Goal: Information Seeking & Learning: Learn about a topic

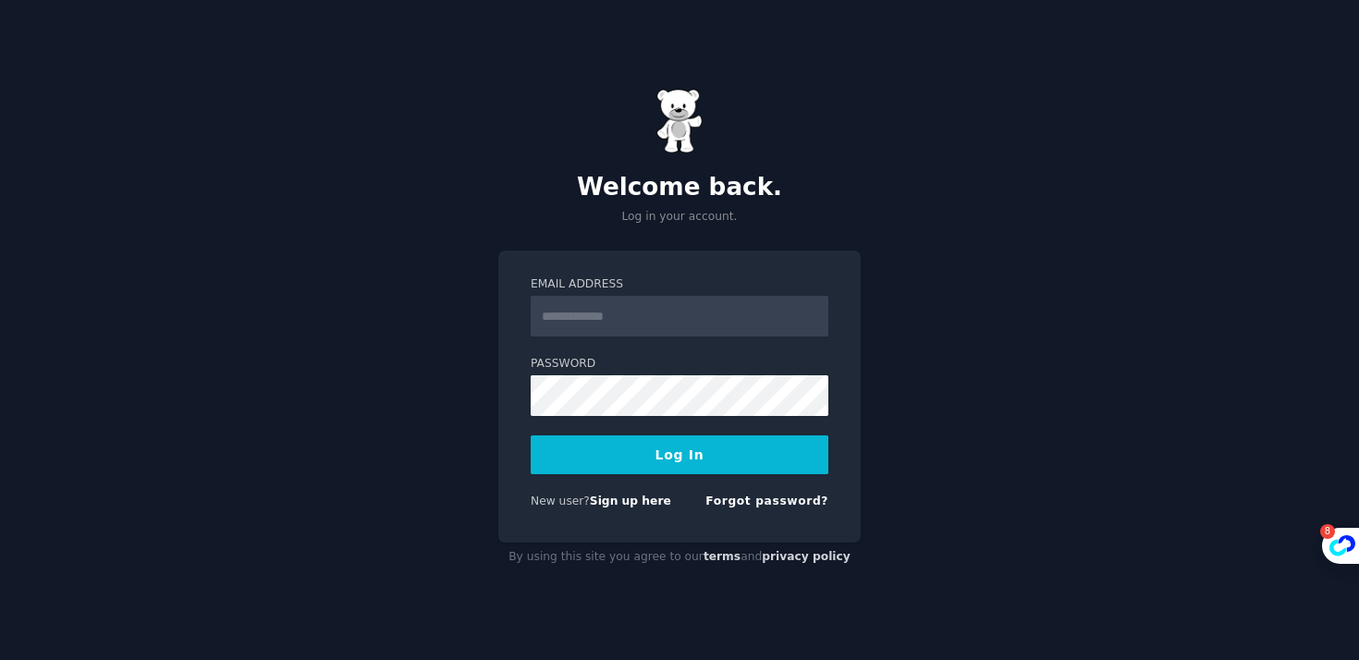
click at [656, 315] on input "Email Address" at bounding box center [680, 316] width 298 height 41
type input "**********"
click at [691, 449] on button "Log In" at bounding box center [680, 454] width 298 height 39
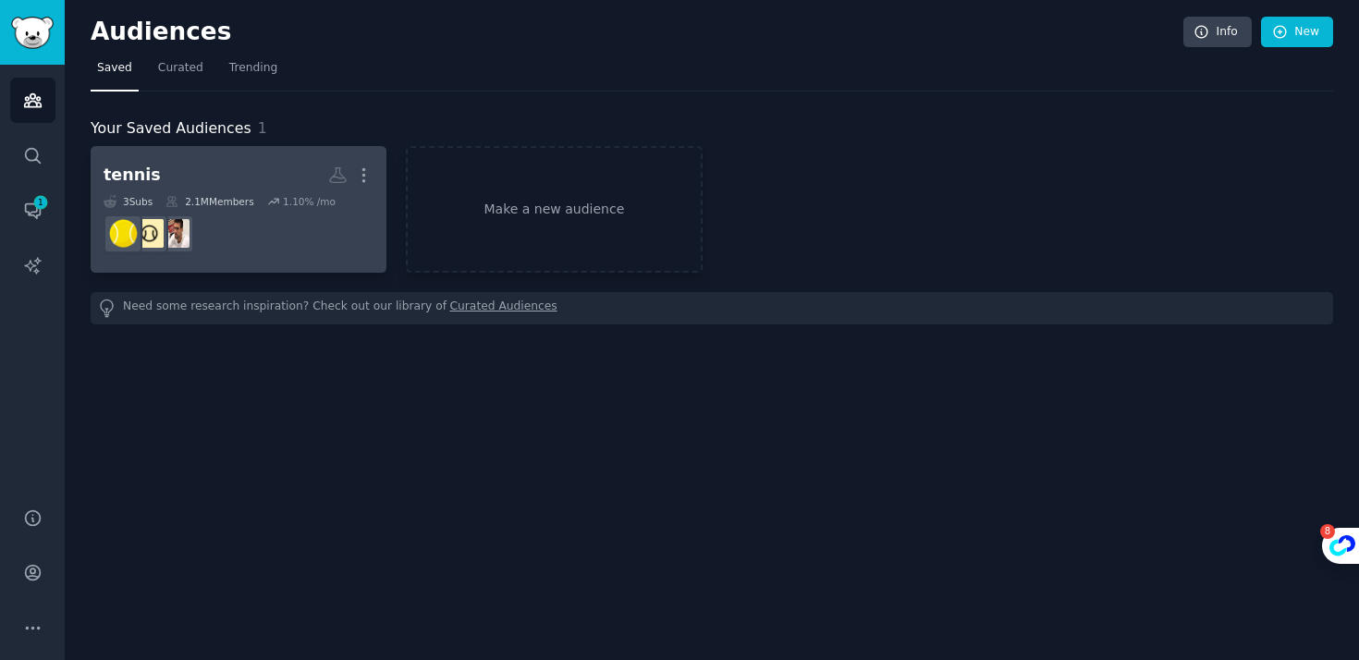
click at [282, 220] on dd at bounding box center [239, 234] width 270 height 52
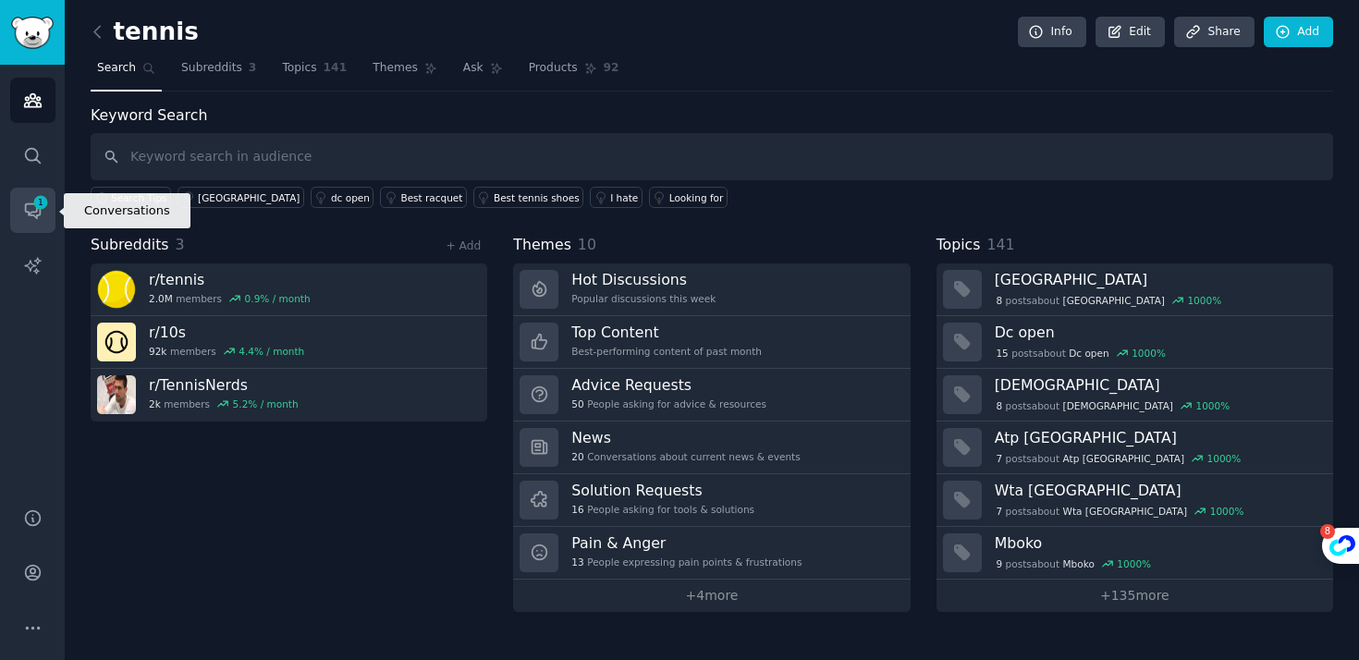
click at [27, 214] on icon "Sidebar" at bounding box center [32, 211] width 15 height 15
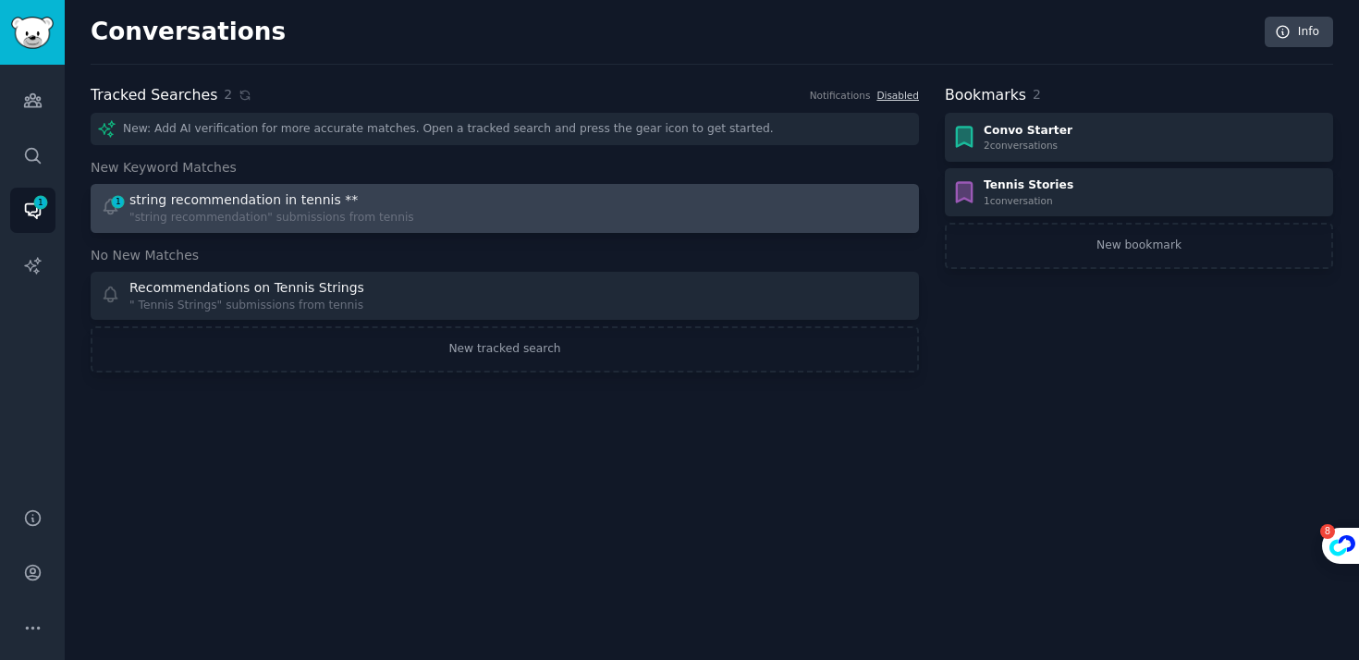
click at [689, 193] on div at bounding box center [714, 208] width 392 height 36
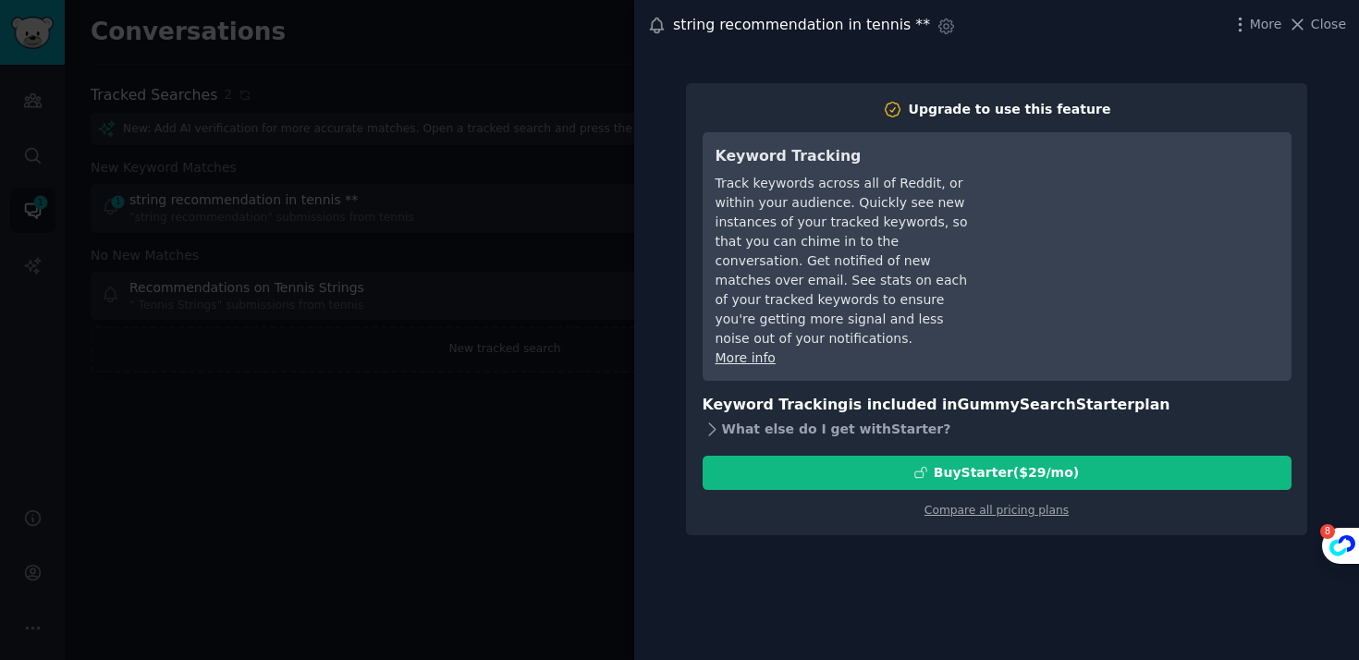
click at [720, 420] on icon at bounding box center [711, 429] width 19 height 19
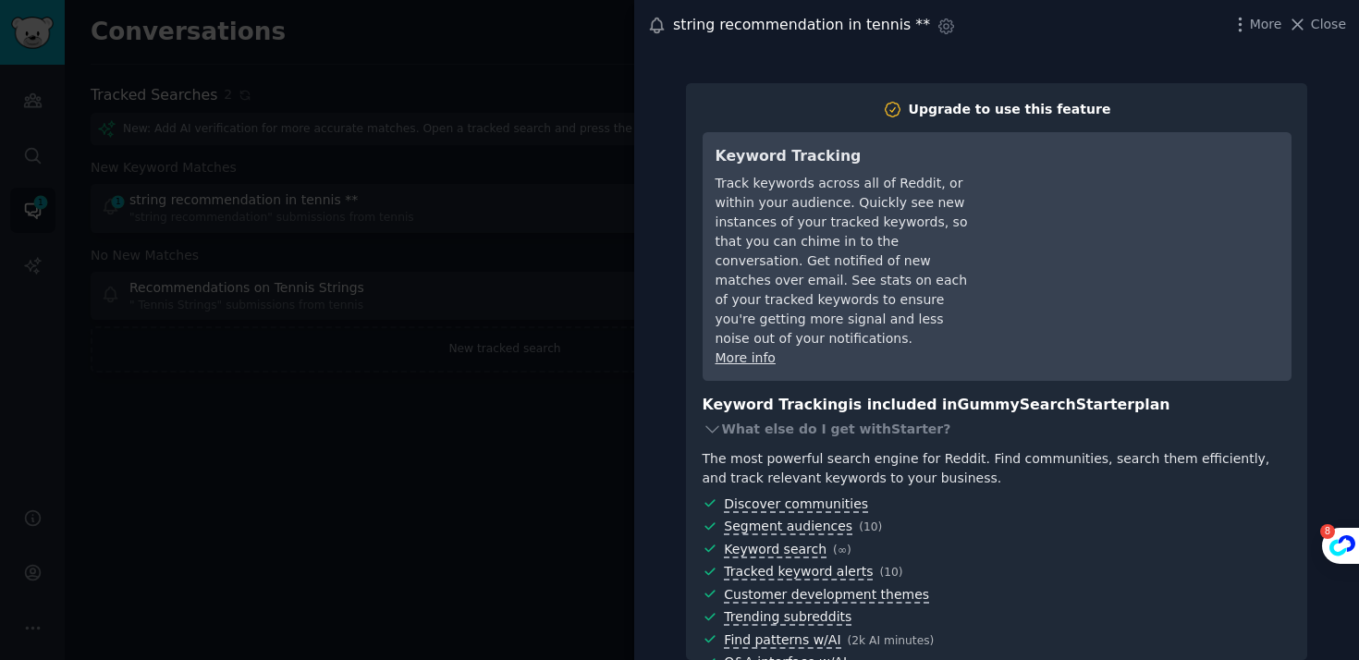
click at [535, 425] on div at bounding box center [679, 330] width 1359 height 660
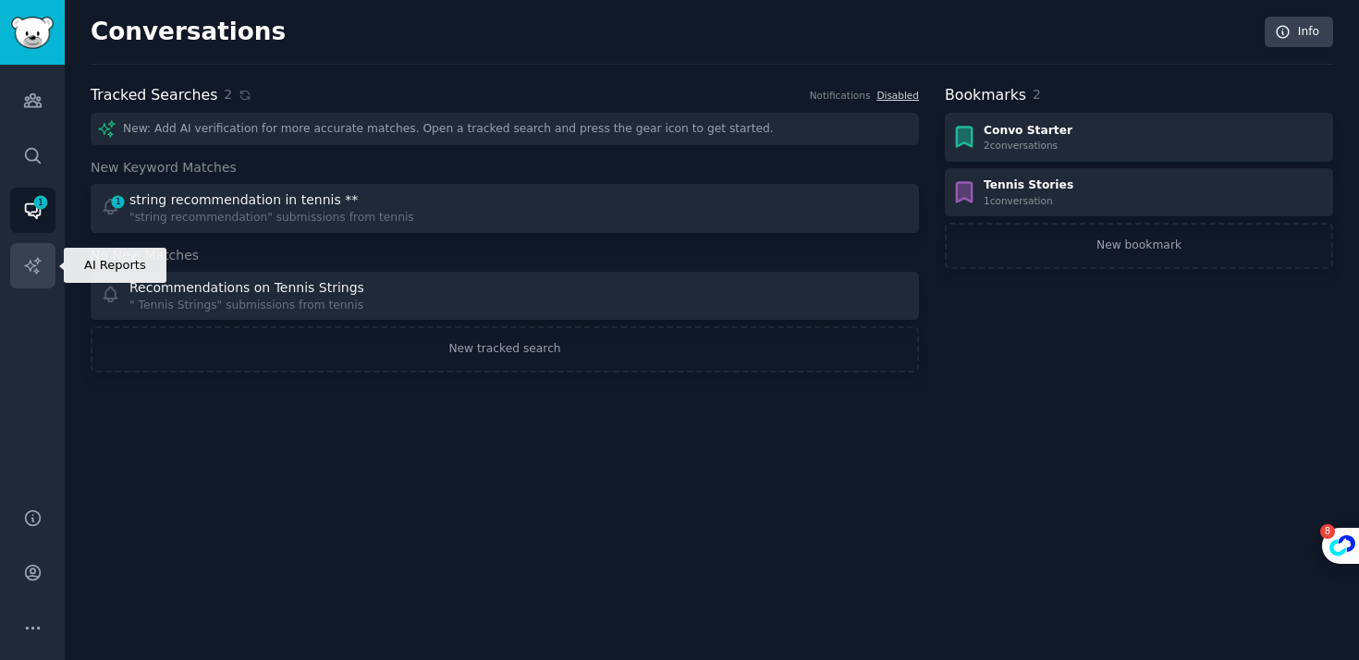
click at [38, 263] on icon "Sidebar" at bounding box center [32, 265] width 19 height 19
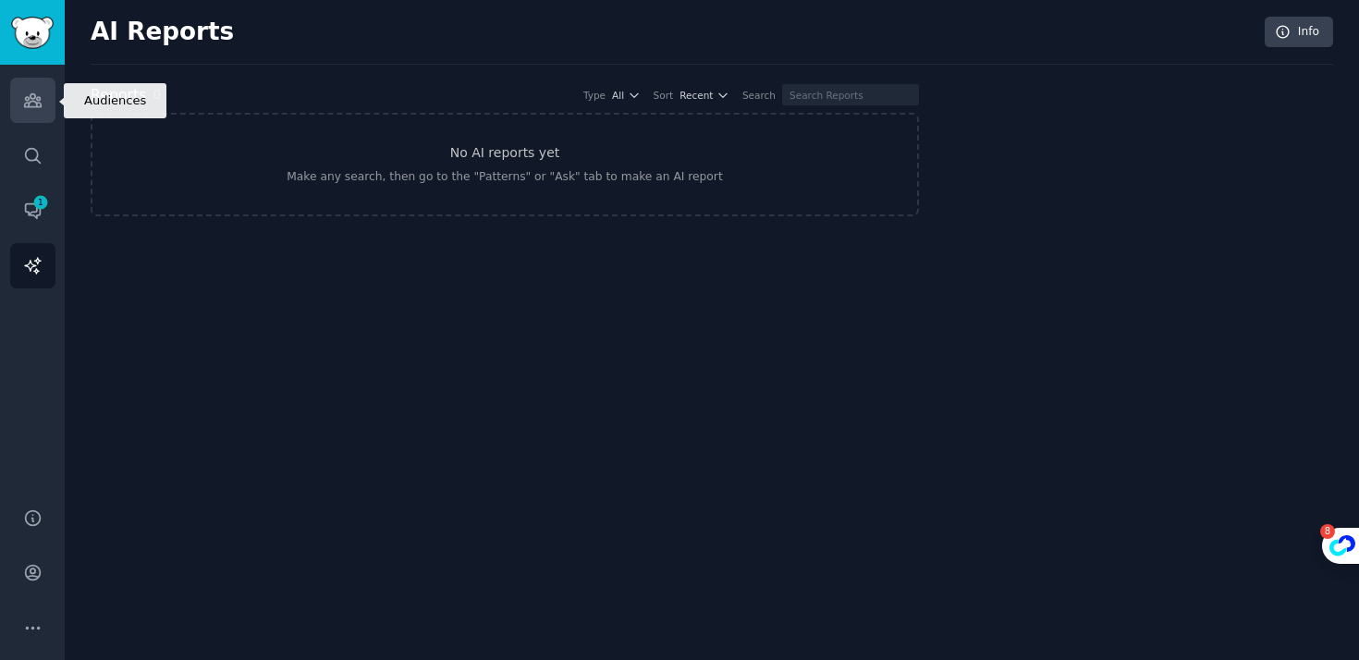
click at [44, 116] on link "Audiences" at bounding box center [32, 100] width 45 height 45
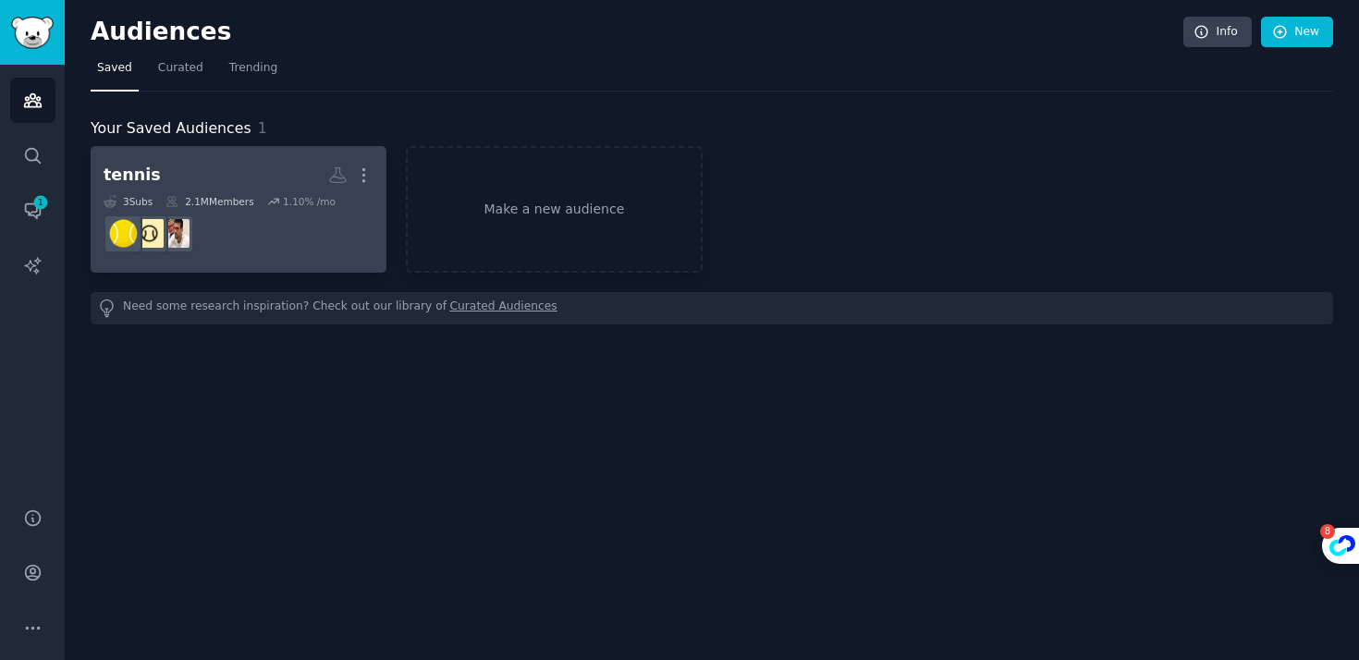
click at [240, 191] on div "tennis More 3 Sub s 2.1M Members 1.10 % /mo" at bounding box center [239, 209] width 270 height 101
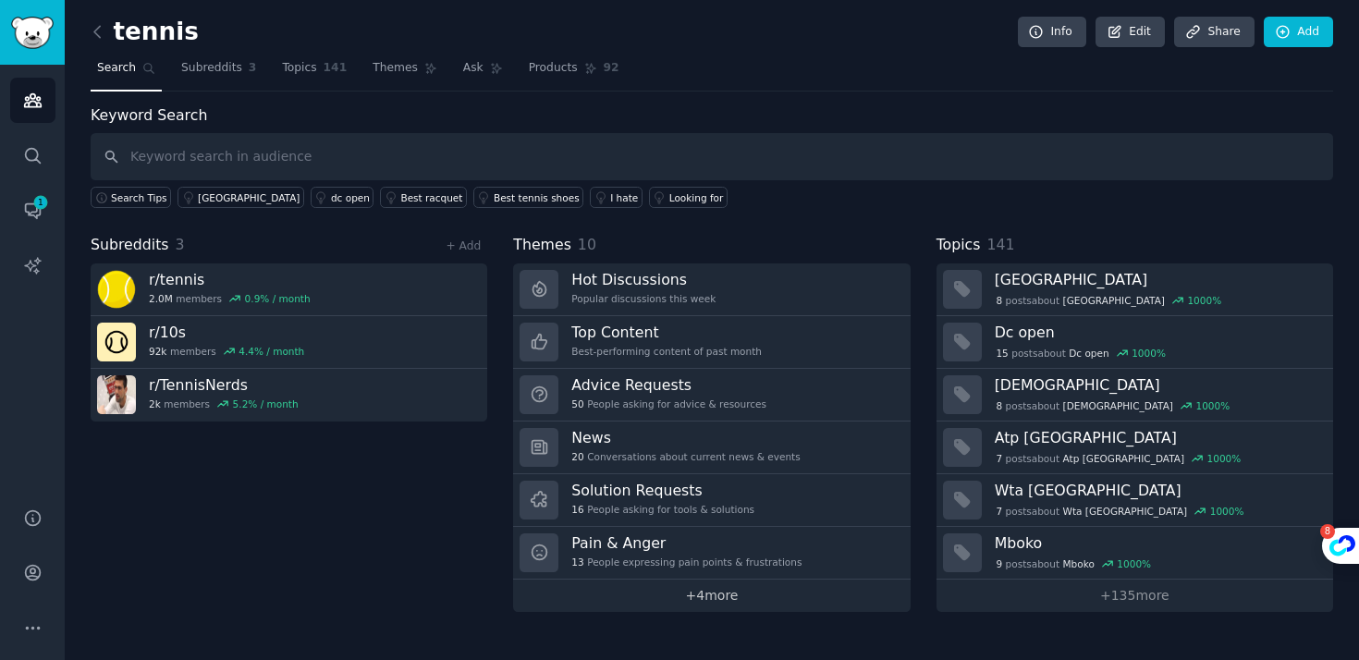
click at [745, 603] on link "+ 4 more" at bounding box center [711, 596] width 397 height 32
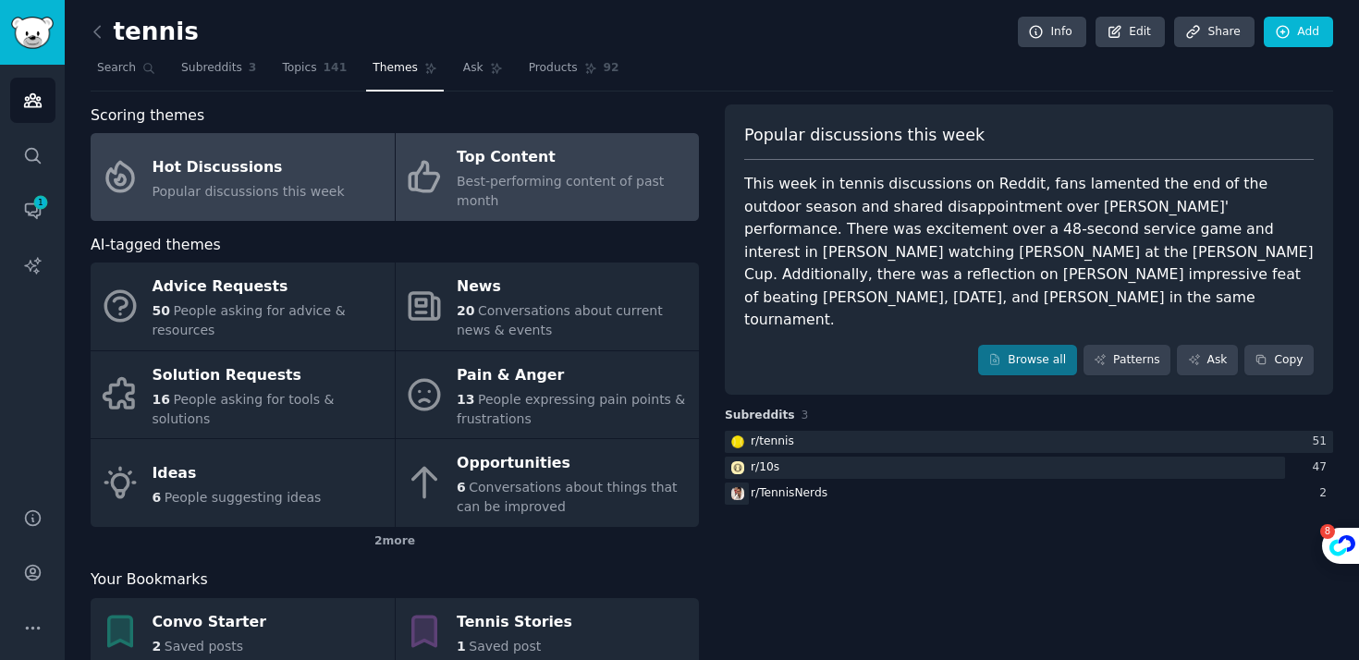
click at [626, 161] on div "Top Content" at bounding box center [573, 158] width 233 height 30
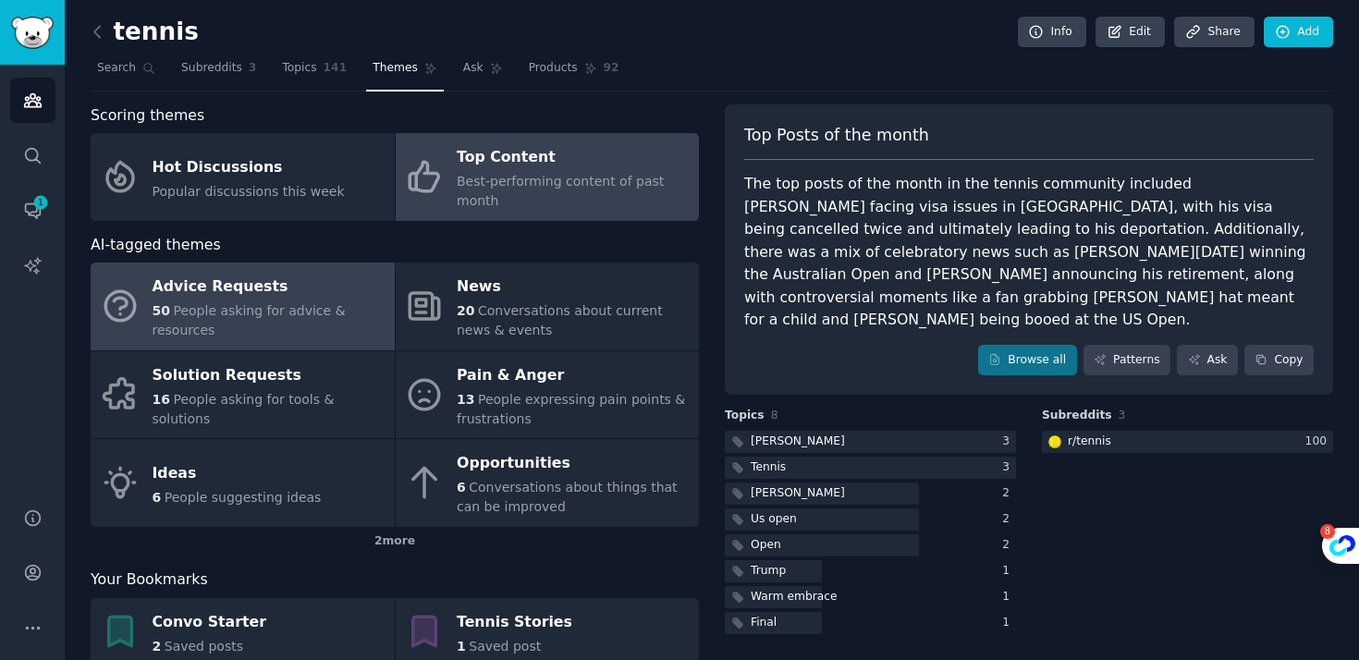
click at [360, 330] on div "50 People asking for advice & resources" at bounding box center [269, 320] width 233 height 39
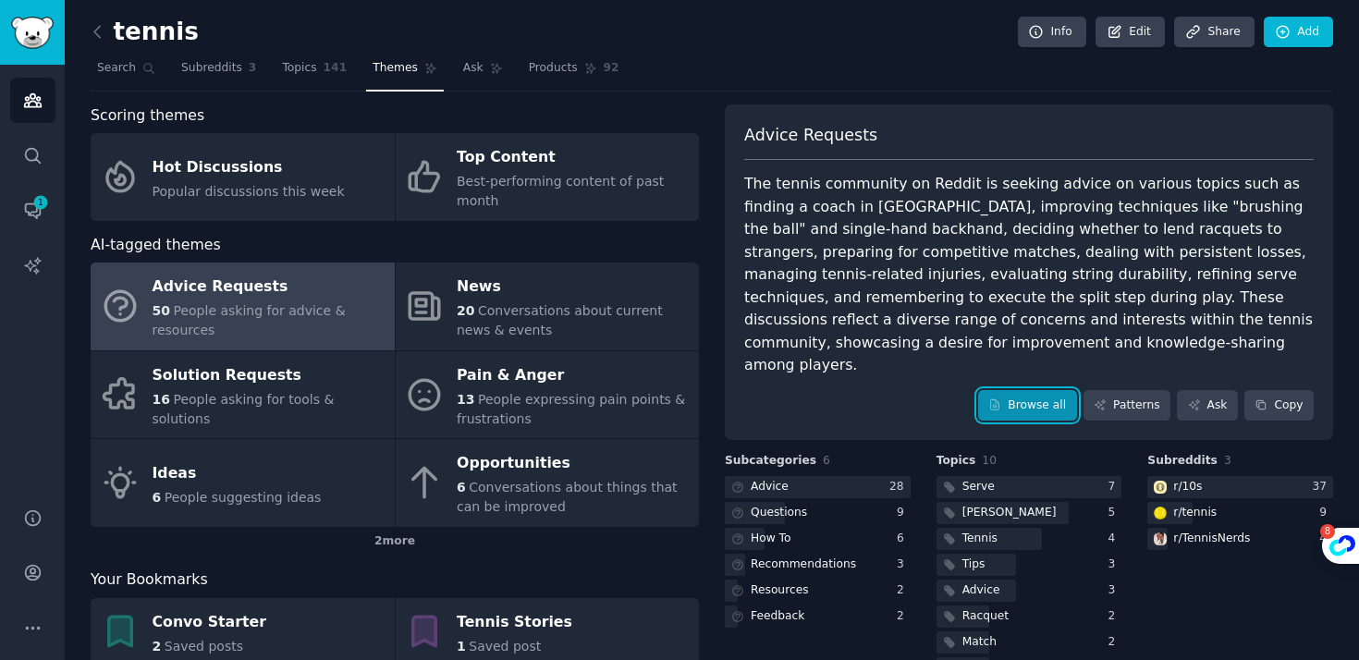
click at [1043, 390] on link "Browse all" at bounding box center [1027, 405] width 99 height 31
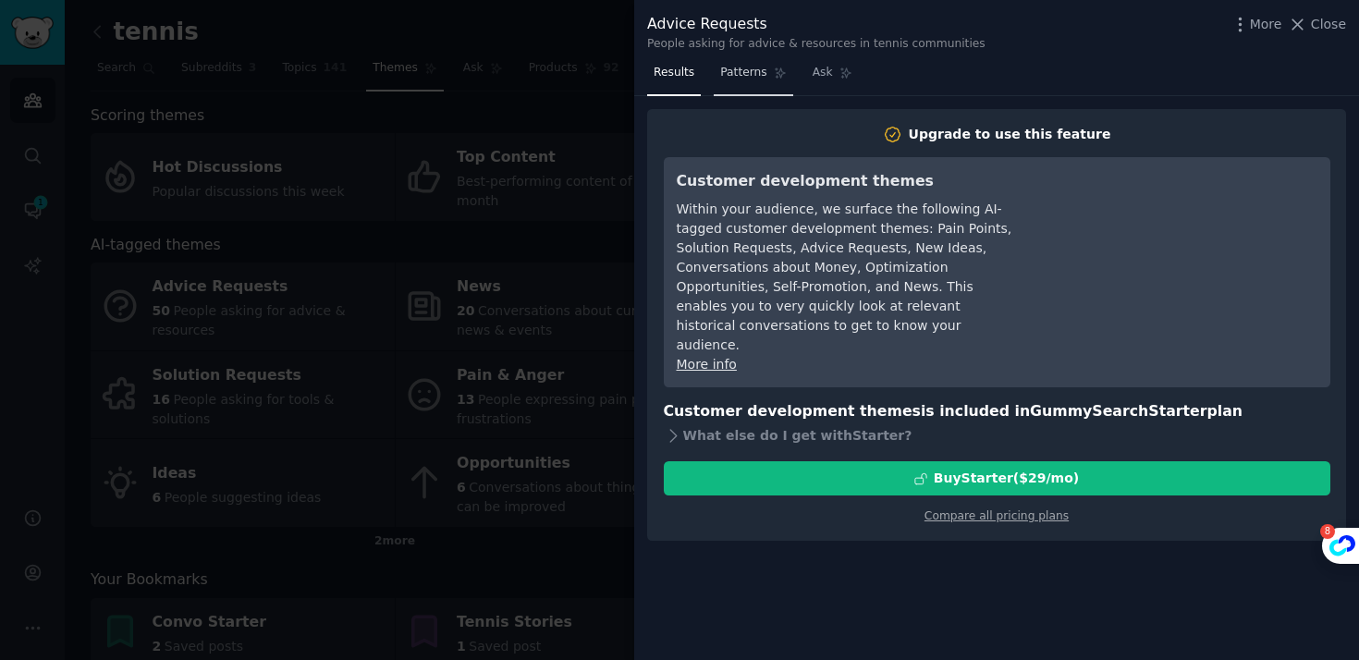
click at [749, 85] on link "Patterns" at bounding box center [753, 77] width 79 height 38
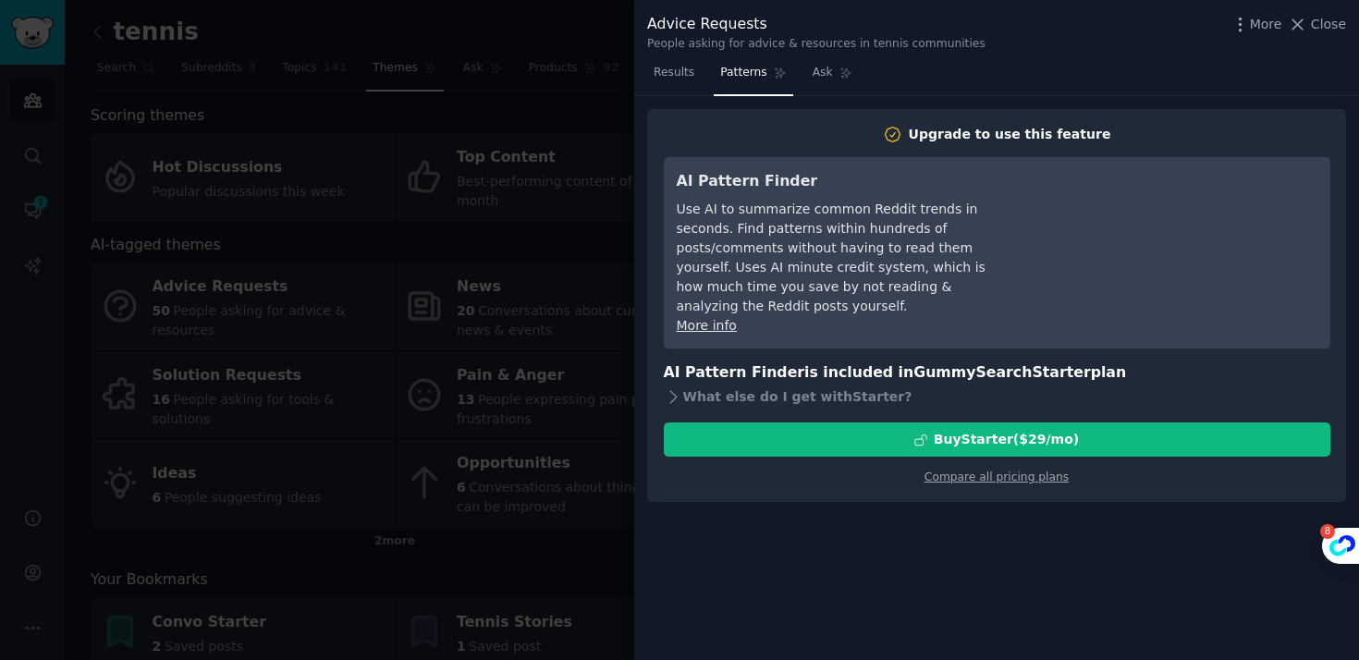
click at [527, 114] on div at bounding box center [679, 330] width 1359 height 660
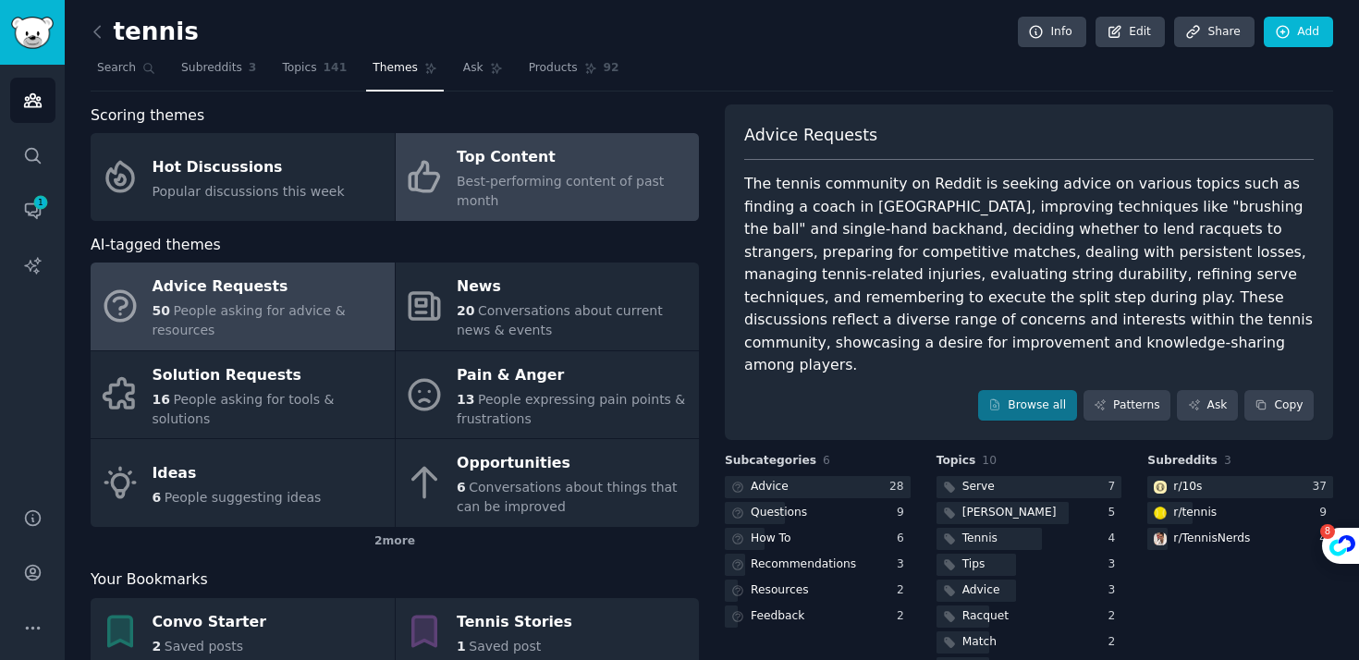
click at [425, 190] on icon at bounding box center [423, 178] width 29 height 30
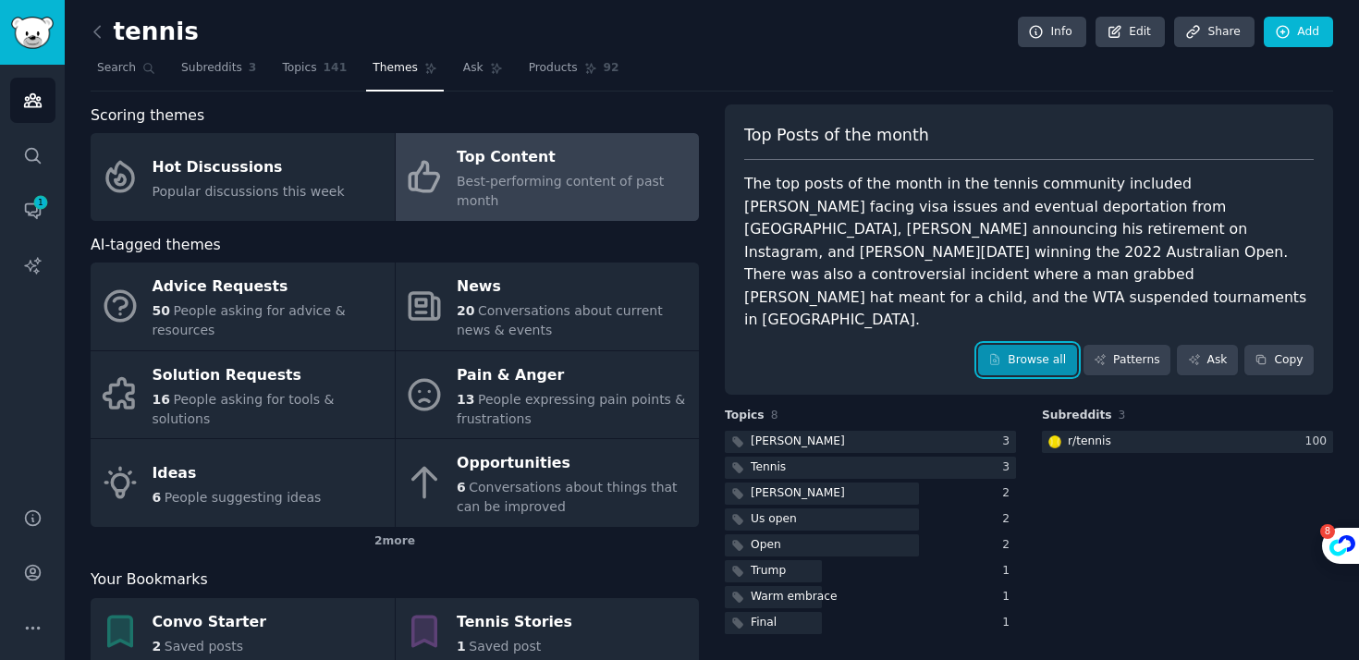
click at [1014, 345] on link "Browse all" at bounding box center [1027, 360] width 99 height 31
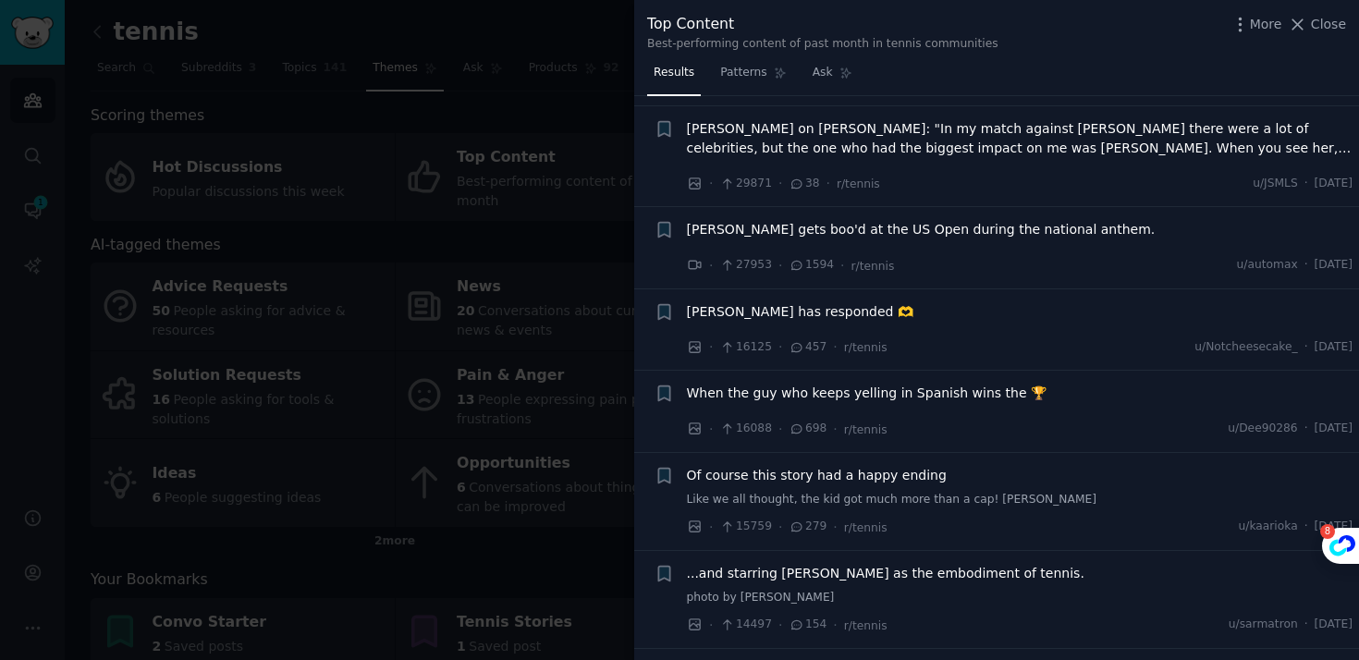
scroll to position [149, 0]
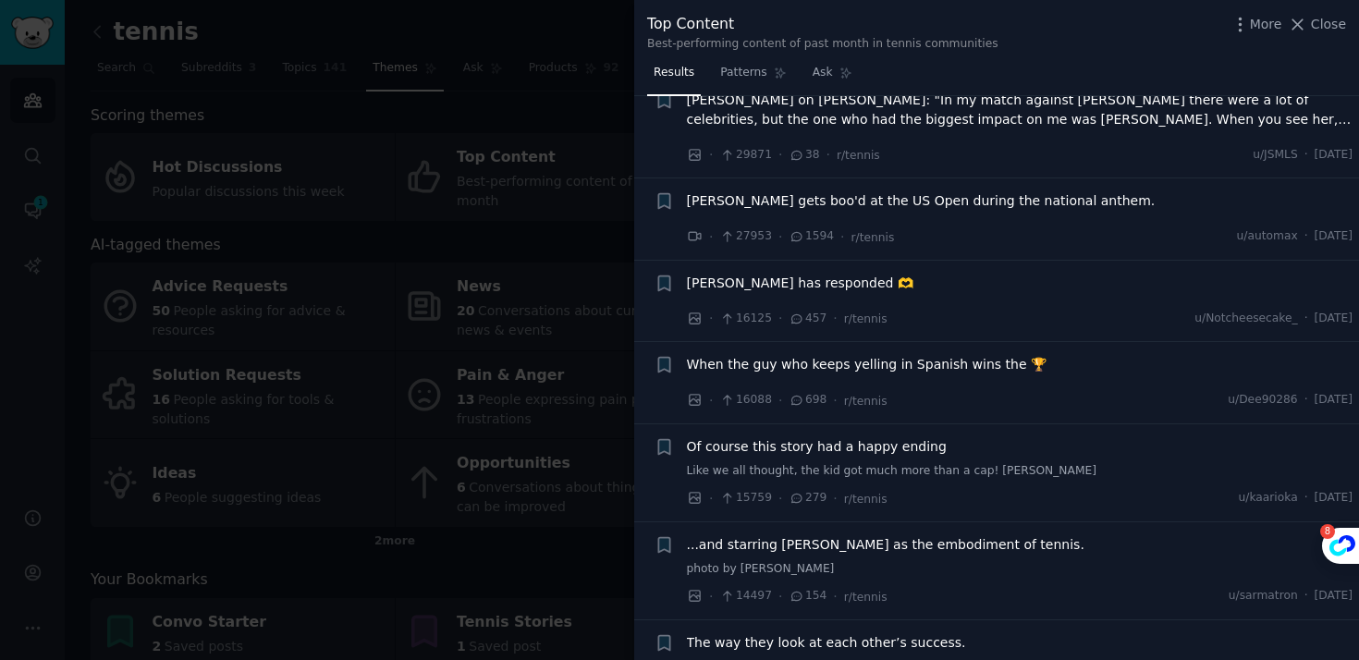
click at [958, 367] on span "When the guy who keeps yelling in Spanish wins the 🏆" at bounding box center [867, 364] width 360 height 19
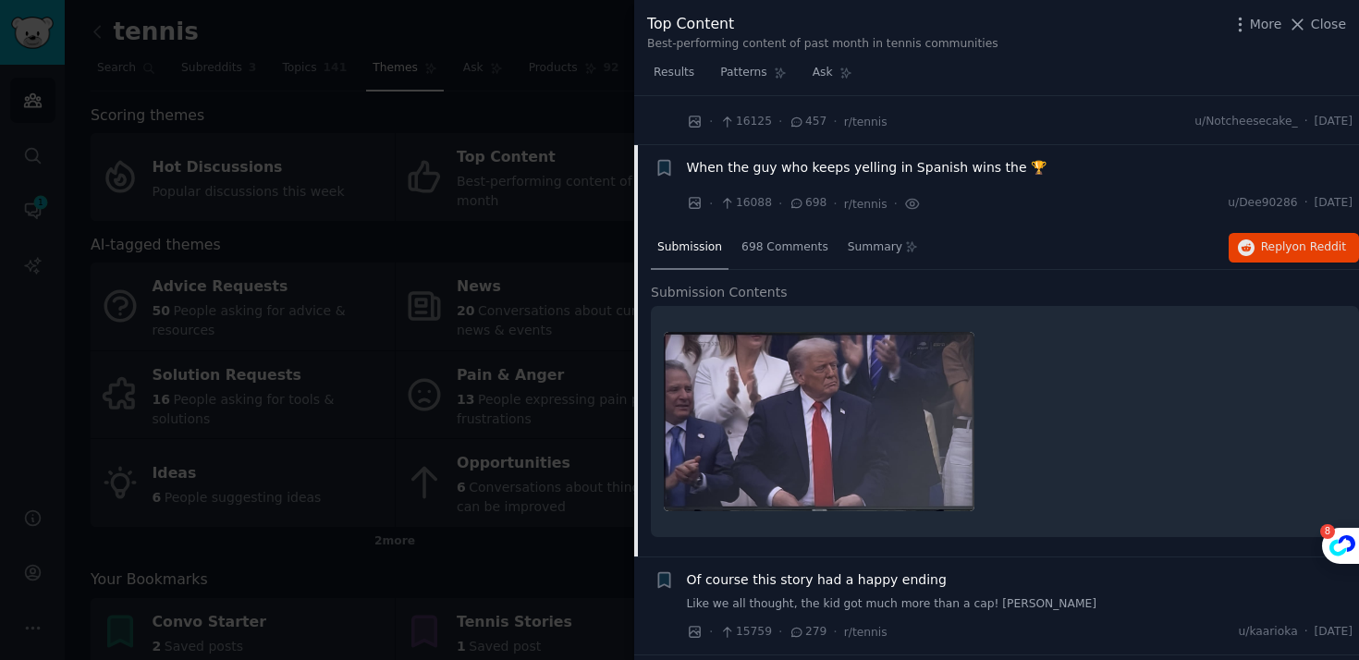
scroll to position [314, 0]
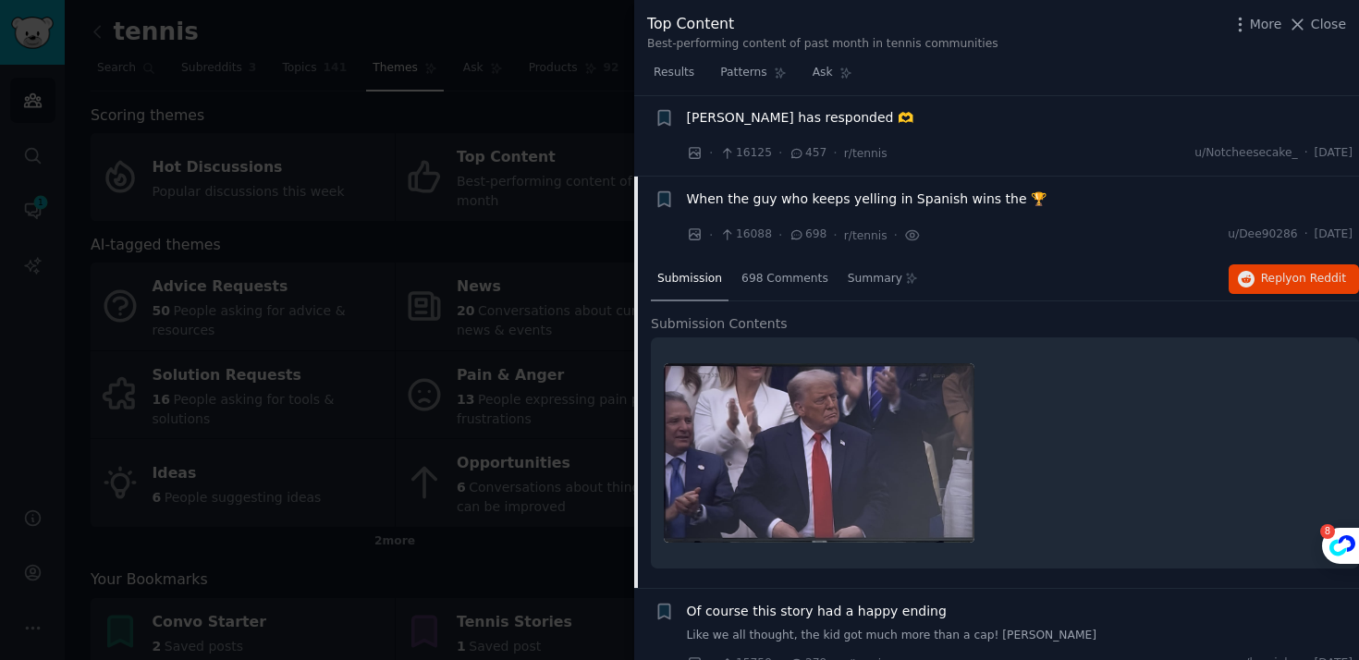
click at [700, 331] on span "Submission Contents" at bounding box center [719, 323] width 137 height 19
click at [726, 316] on span "Submission Contents" at bounding box center [719, 323] width 137 height 19
click at [775, 295] on div "698 Comments" at bounding box center [785, 280] width 100 height 44
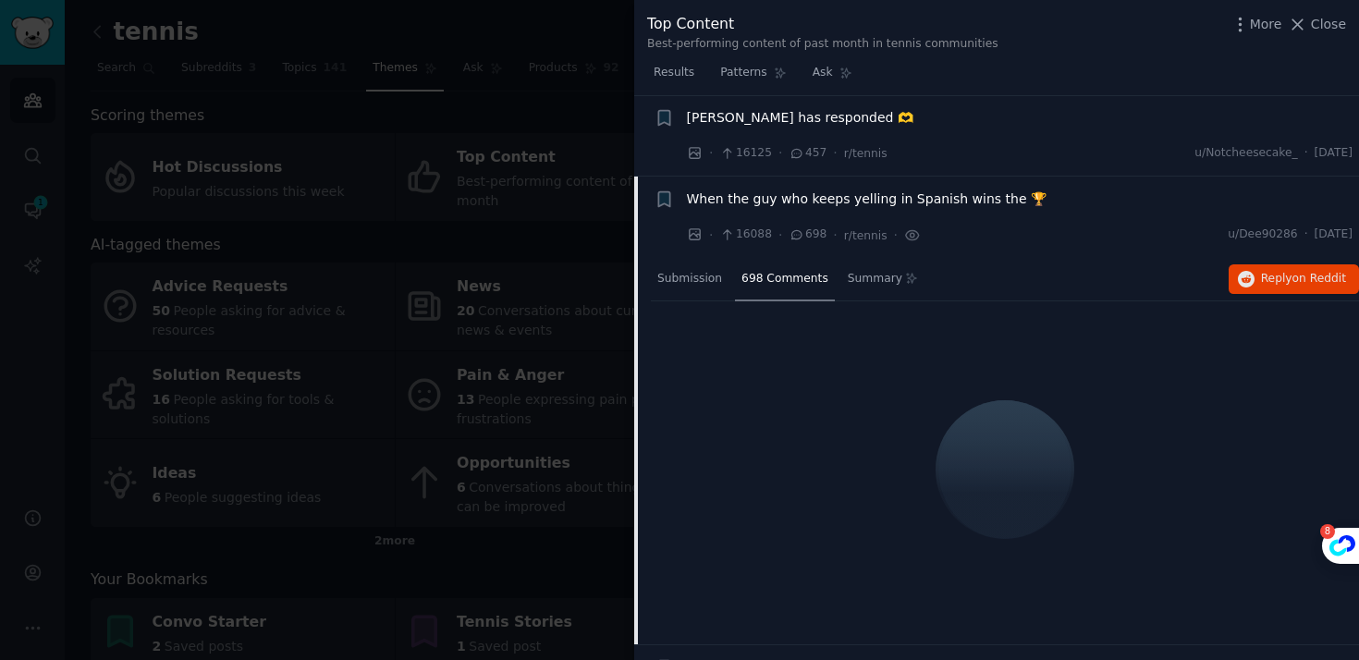
click at [917, 233] on div "· 16088 · 698 · r/tennis · u/Dee90286 · [DATE]" at bounding box center [1020, 235] width 666 height 19
click at [907, 238] on icon at bounding box center [912, 235] width 17 height 19
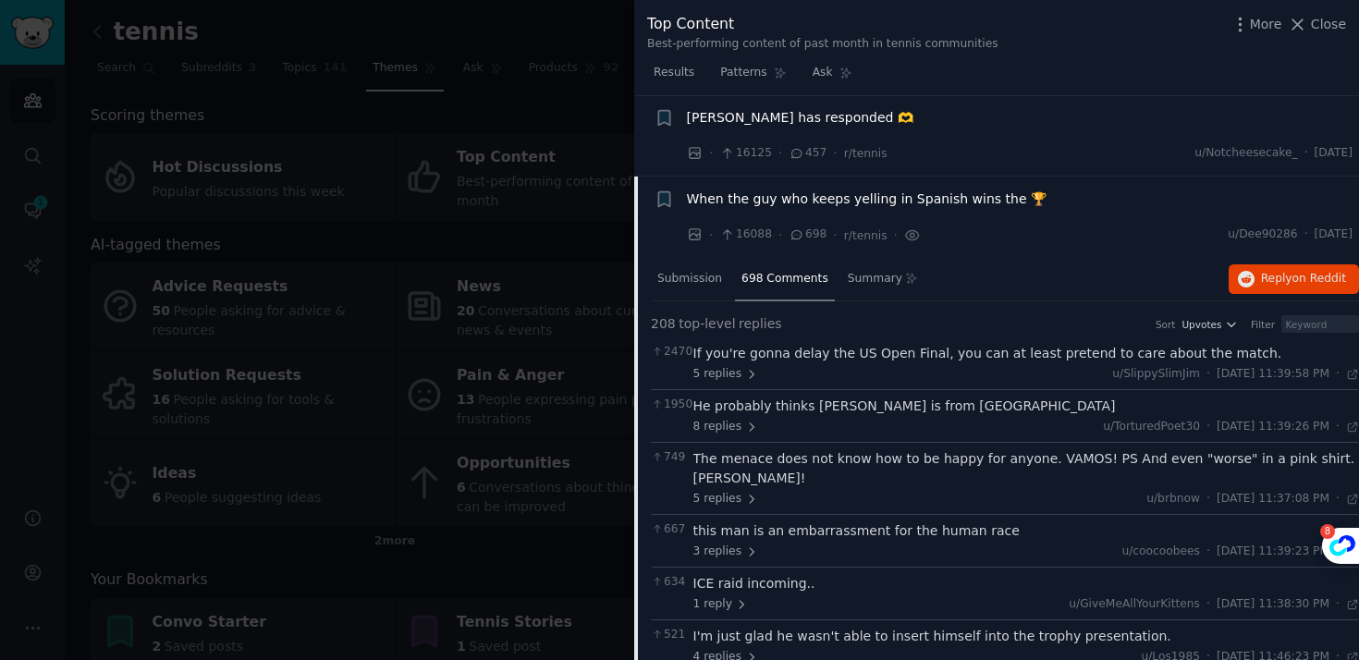
click at [958, 357] on div "If you're gonna delay the US Open Final, you can at least pretend to care about…" at bounding box center [1026, 353] width 666 height 19
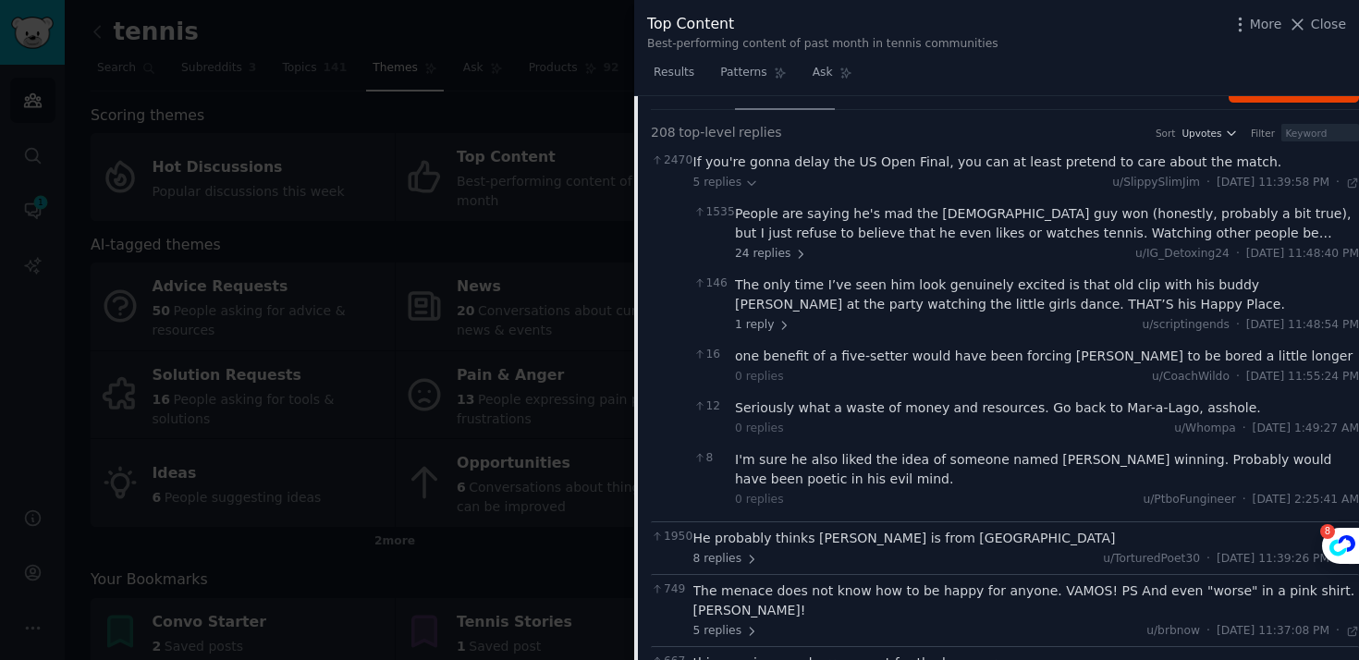
scroll to position [0, 0]
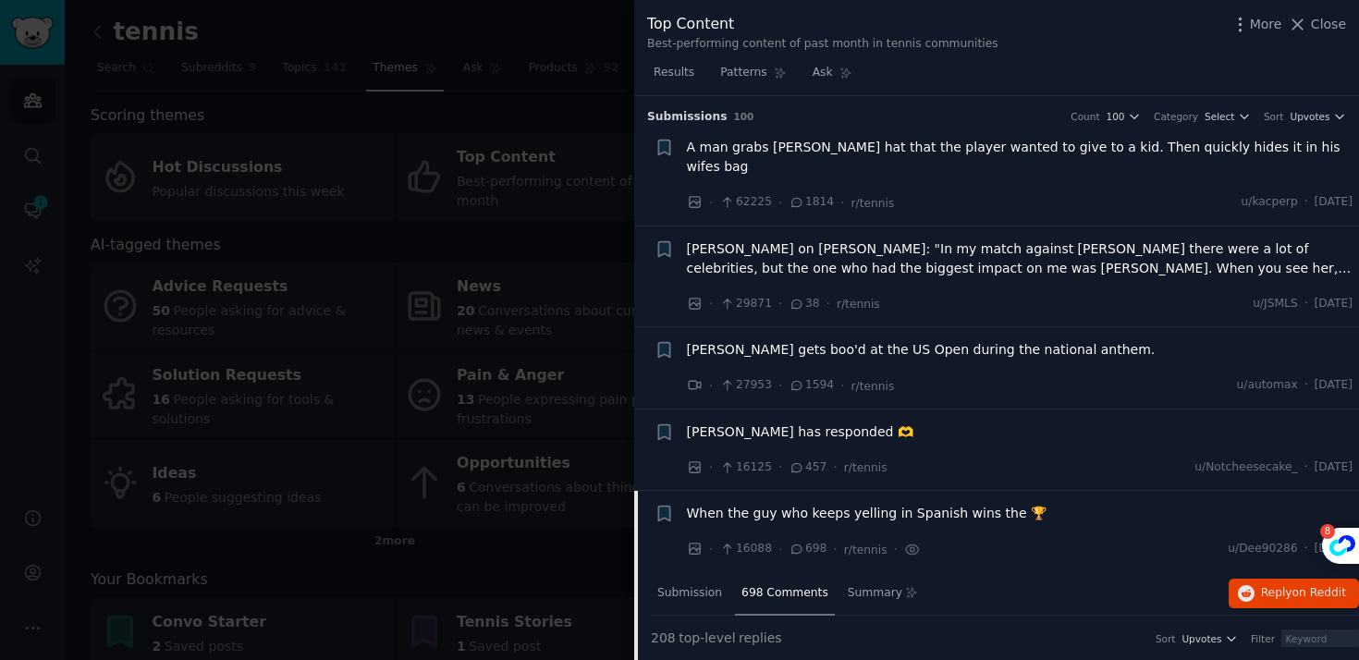
click at [915, 264] on span "[PERSON_NAME] on [PERSON_NAME]: "In my match against [PERSON_NAME] there were a…" at bounding box center [1020, 258] width 666 height 39
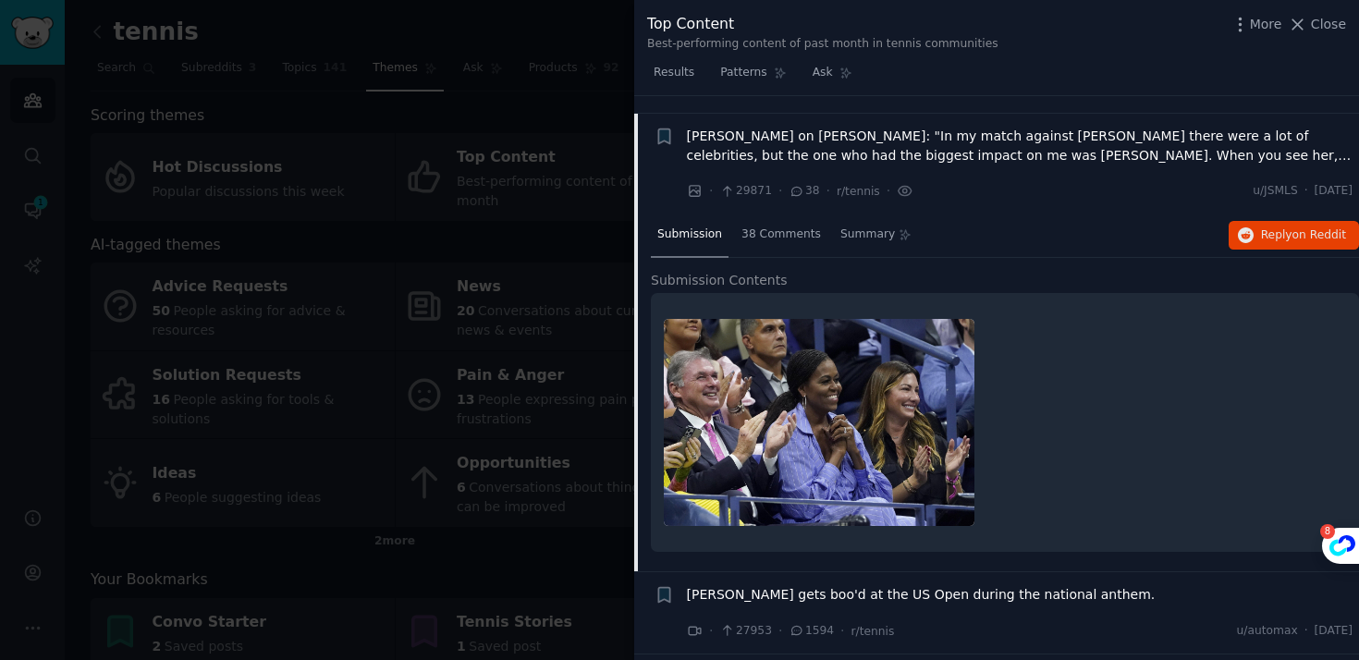
scroll to position [111, 0]
click at [1306, 152] on span "[PERSON_NAME] on [PERSON_NAME]: "In my match against [PERSON_NAME] there were a…" at bounding box center [1020, 147] width 666 height 39
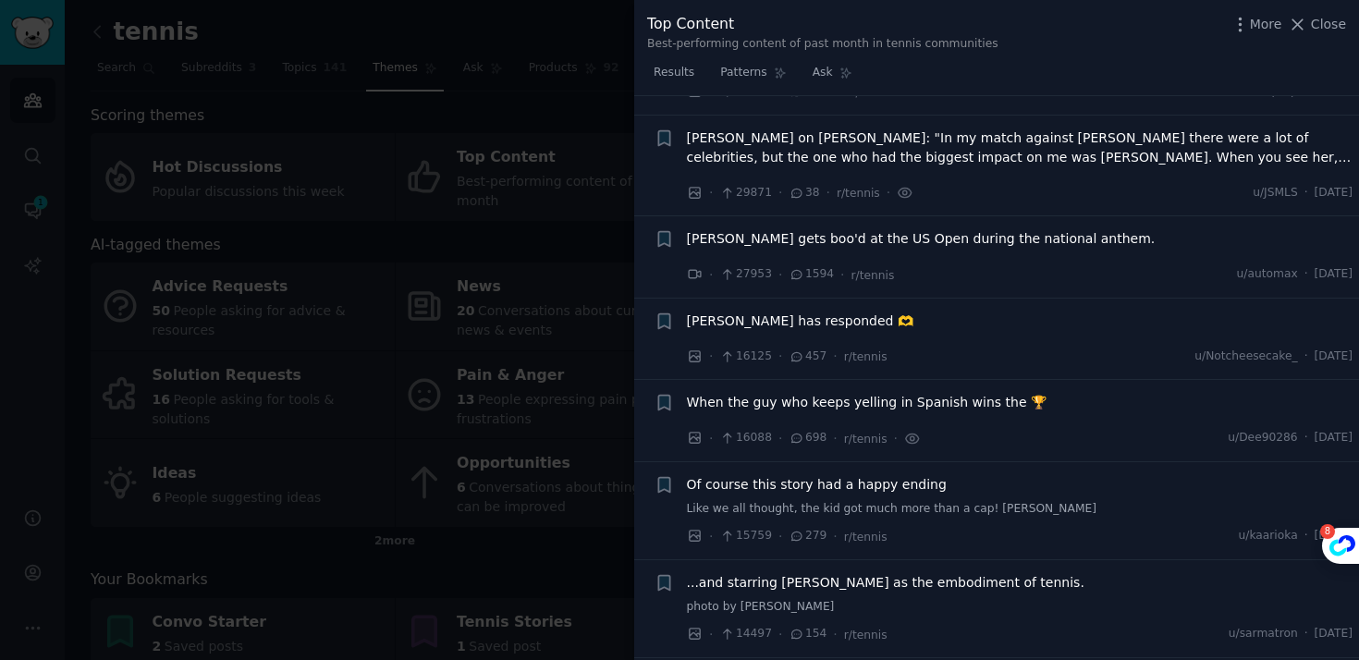
scroll to position [130, 0]
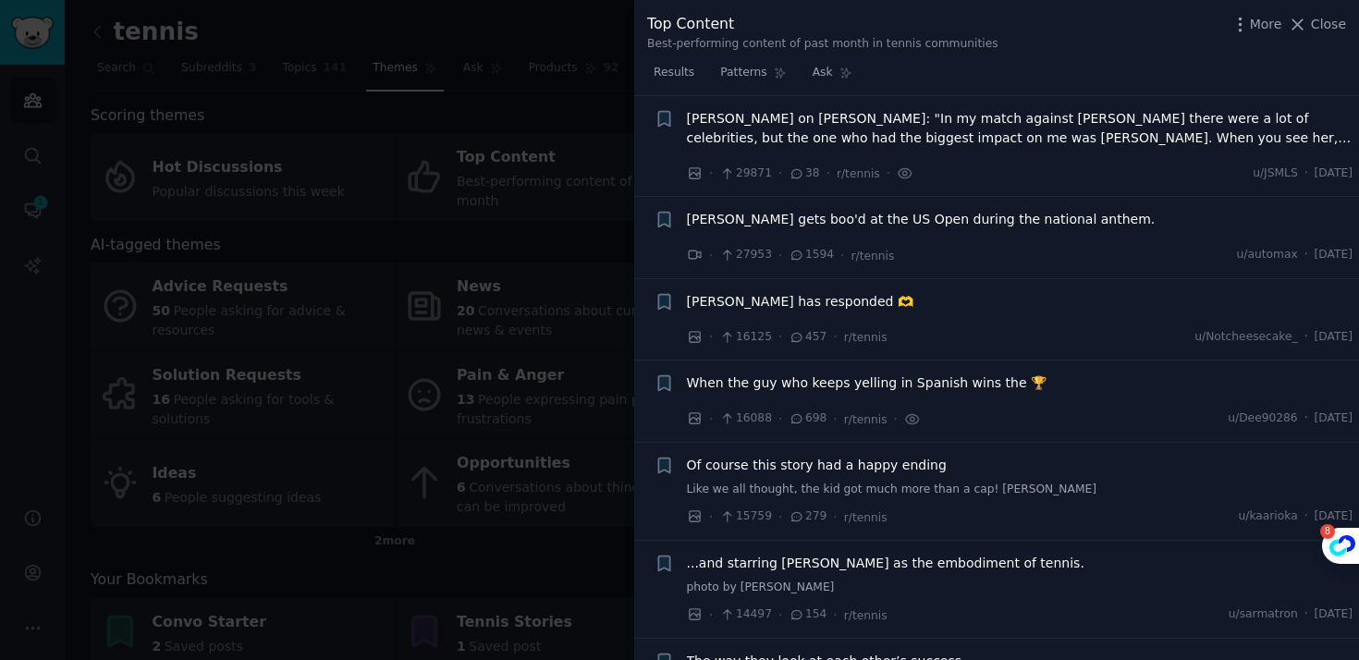
click at [1306, 152] on div "[PERSON_NAME] on [PERSON_NAME]: "In my match against [PERSON_NAME] there were a…" at bounding box center [1020, 131] width 666 height 45
click at [1317, 131] on span "[PERSON_NAME] on [PERSON_NAME]: "In my match against [PERSON_NAME] there were a…" at bounding box center [1020, 128] width 666 height 39
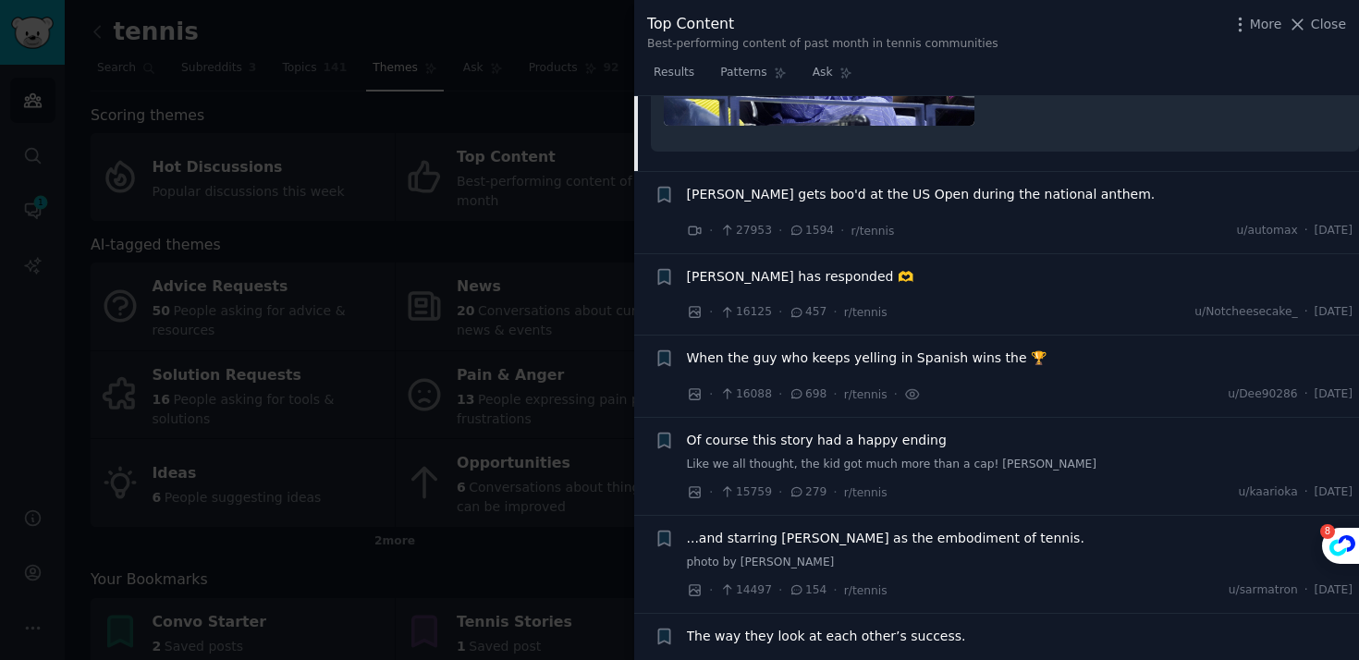
scroll to position [1056, 0]
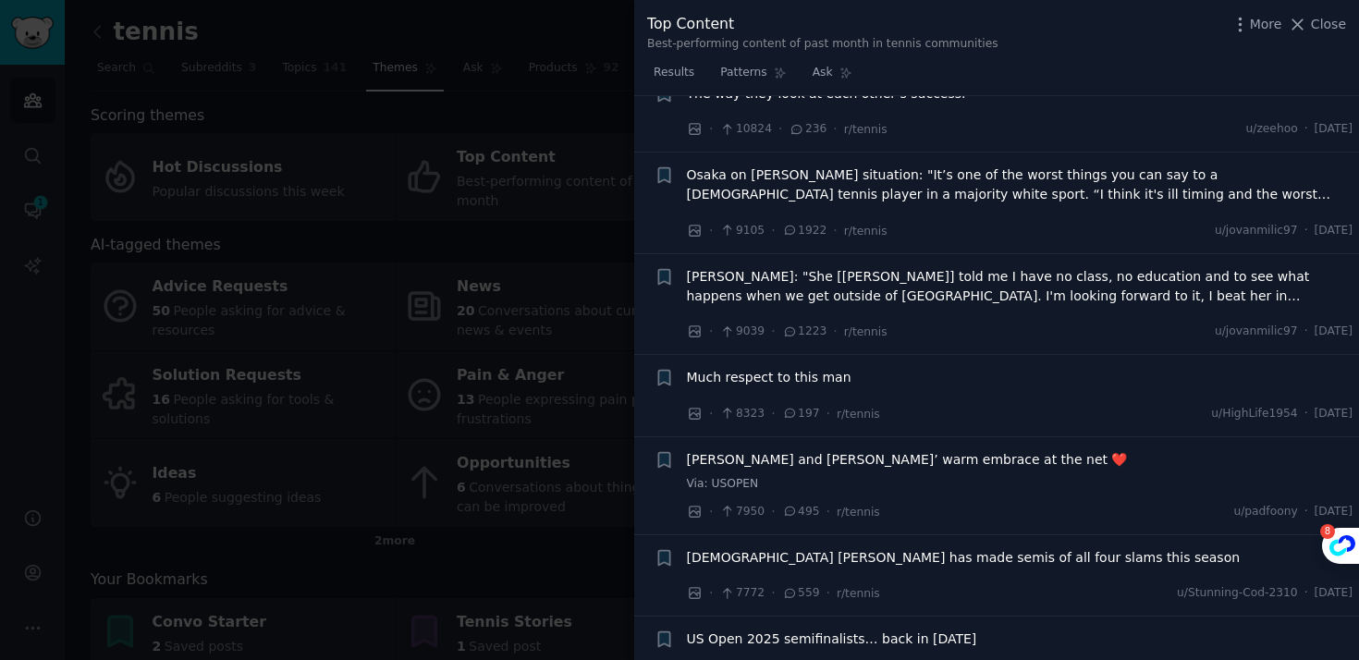
click at [787, 375] on span "Much respect to this man" at bounding box center [769, 377] width 165 height 19
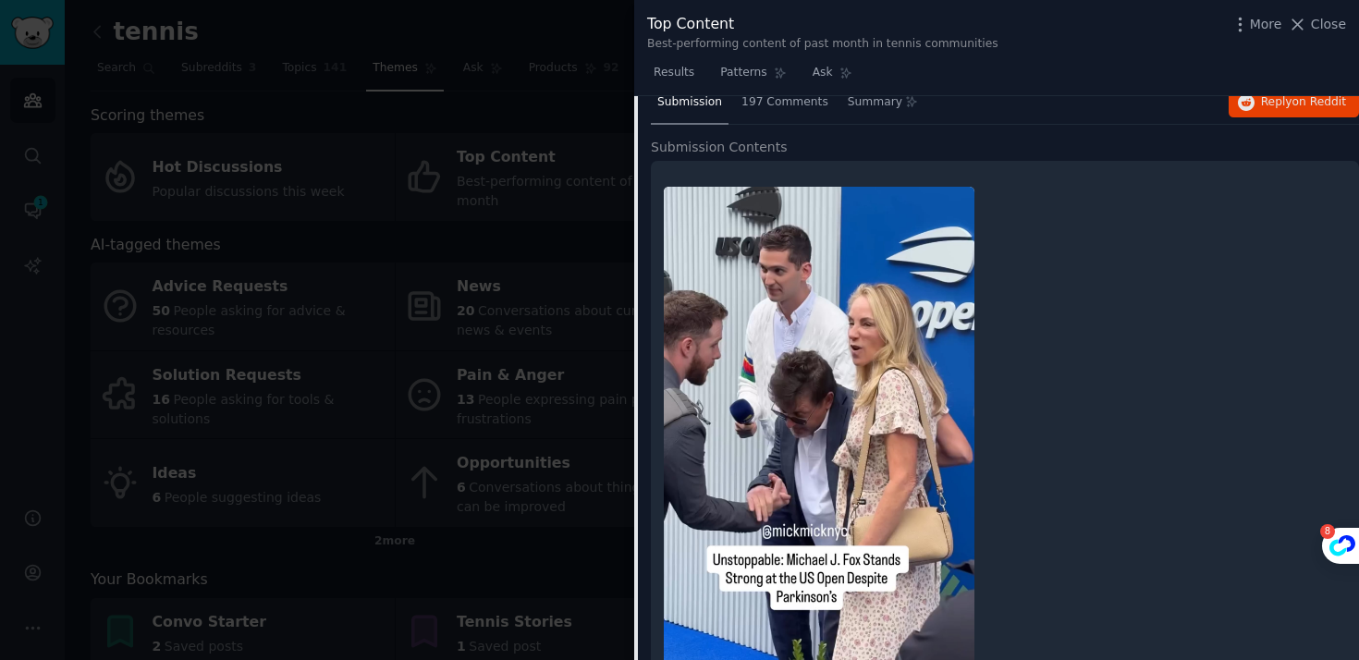
scroll to position [1087, 0]
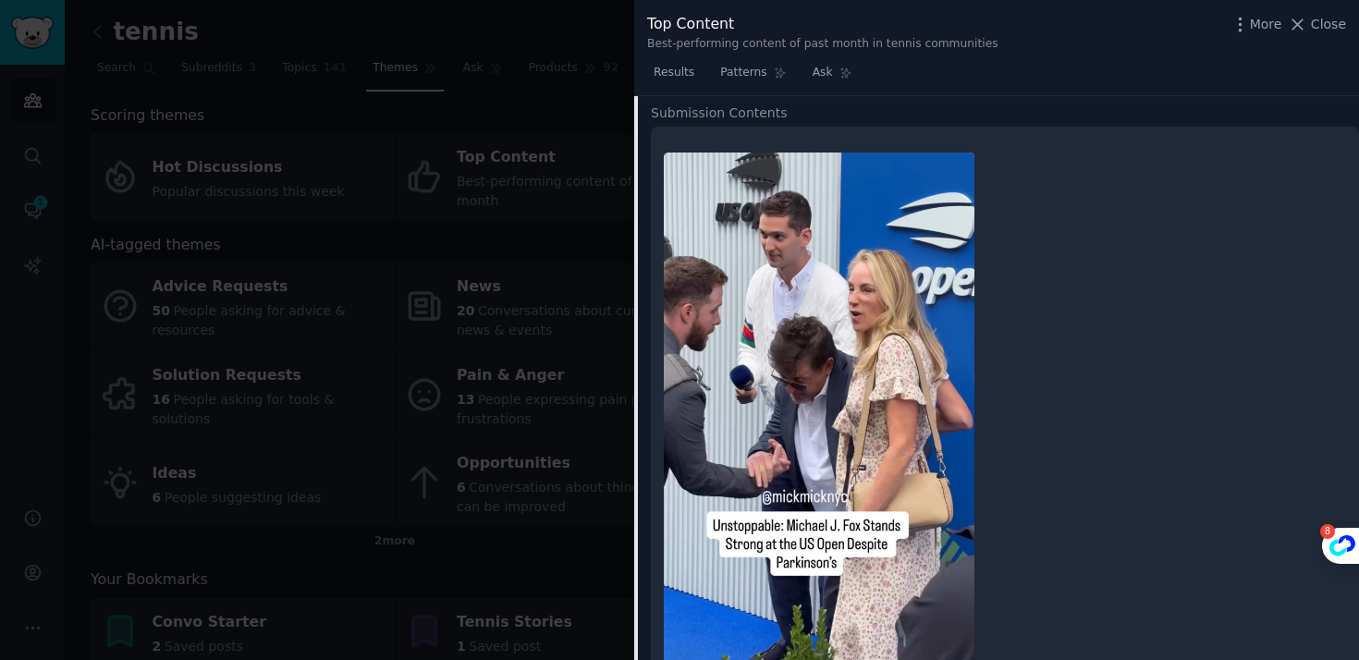
click at [510, 365] on div at bounding box center [679, 330] width 1359 height 660
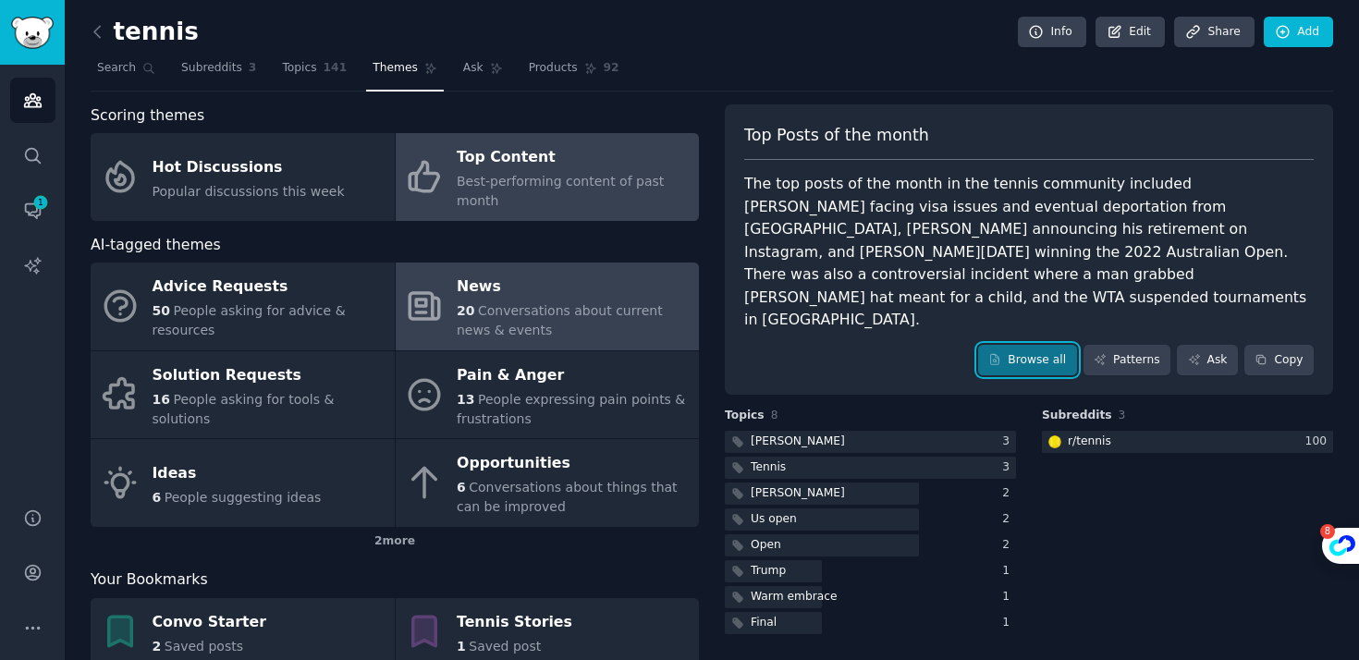
scroll to position [44, 0]
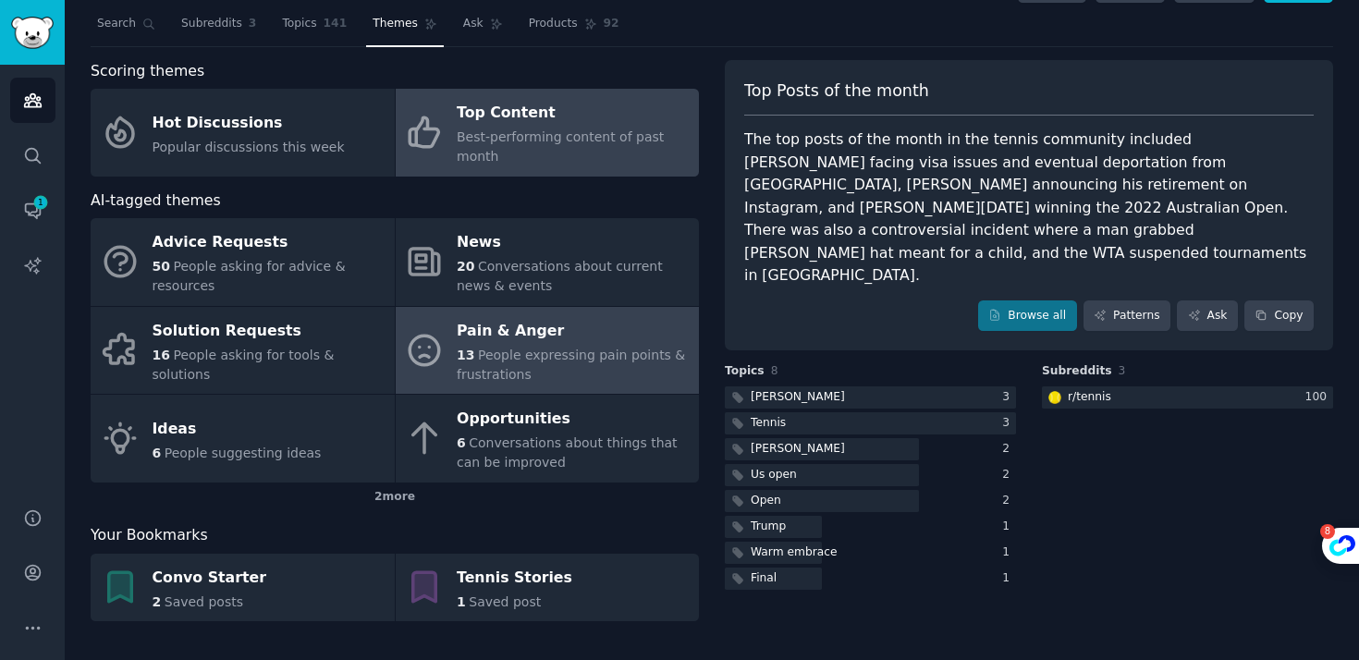
click at [511, 348] on span "People expressing pain points & frustrations" at bounding box center [571, 365] width 228 height 34
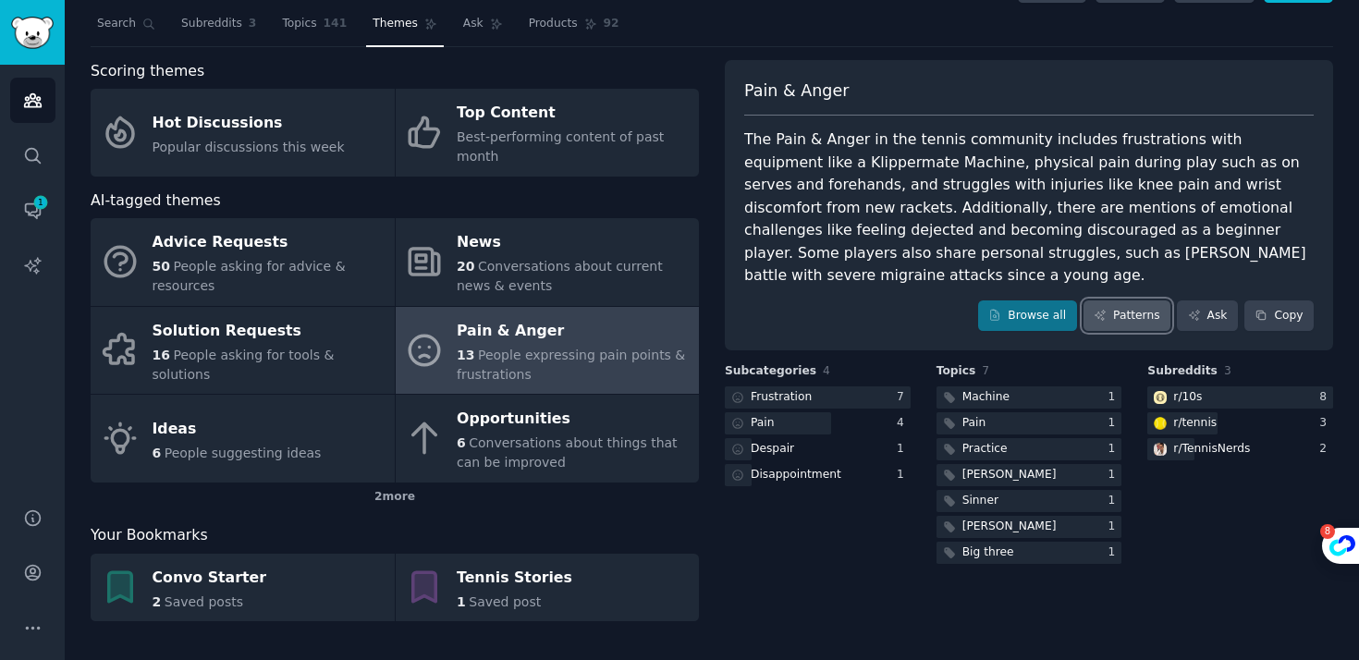
click at [1152, 311] on link "Patterns" at bounding box center [1126, 315] width 87 height 31
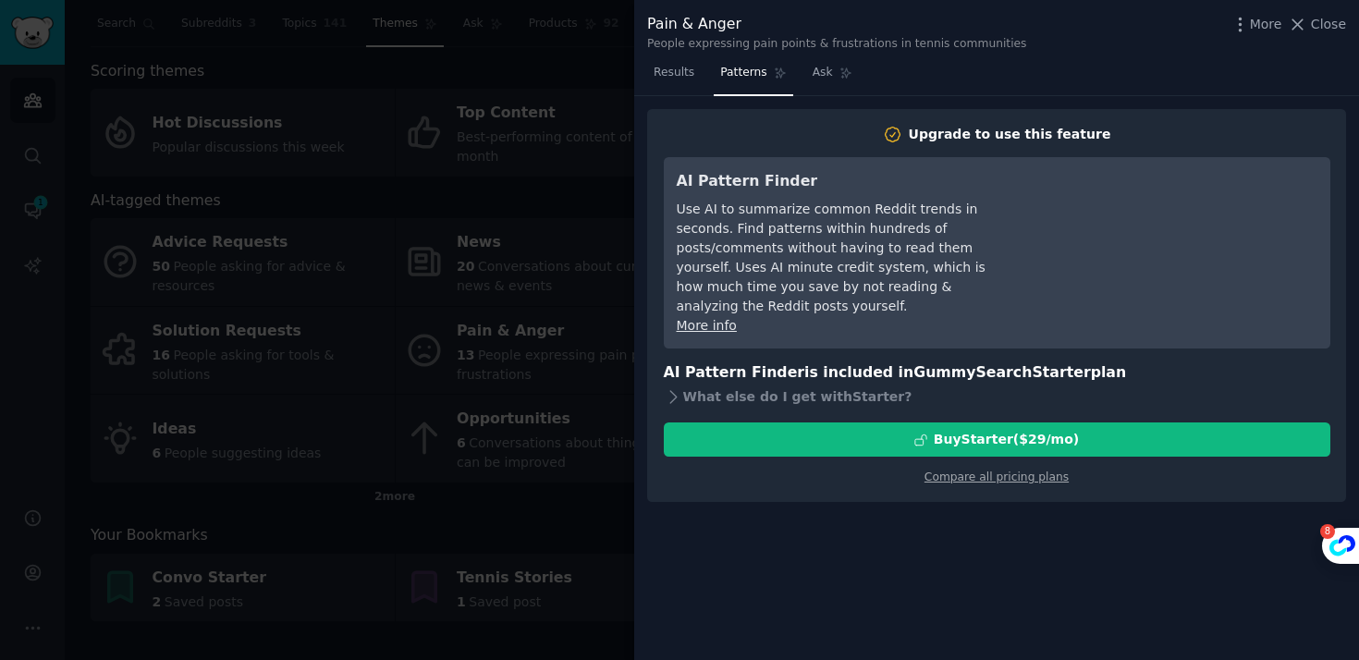
click at [579, 331] on div at bounding box center [679, 330] width 1359 height 660
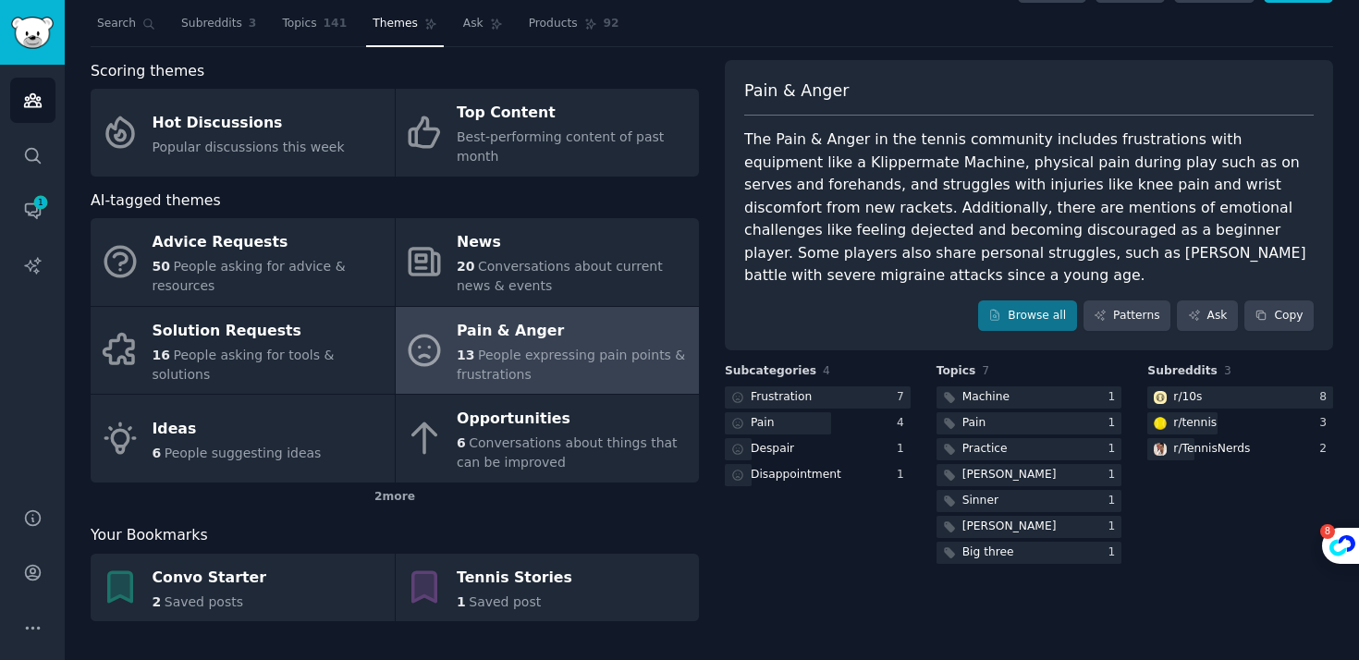
click at [1027, 332] on div "Pain & Anger The Pain & Anger in the tennis community includes frustrations wit…" at bounding box center [1029, 205] width 608 height 291
click at [1031, 320] on link "Browse all" at bounding box center [1027, 315] width 99 height 31
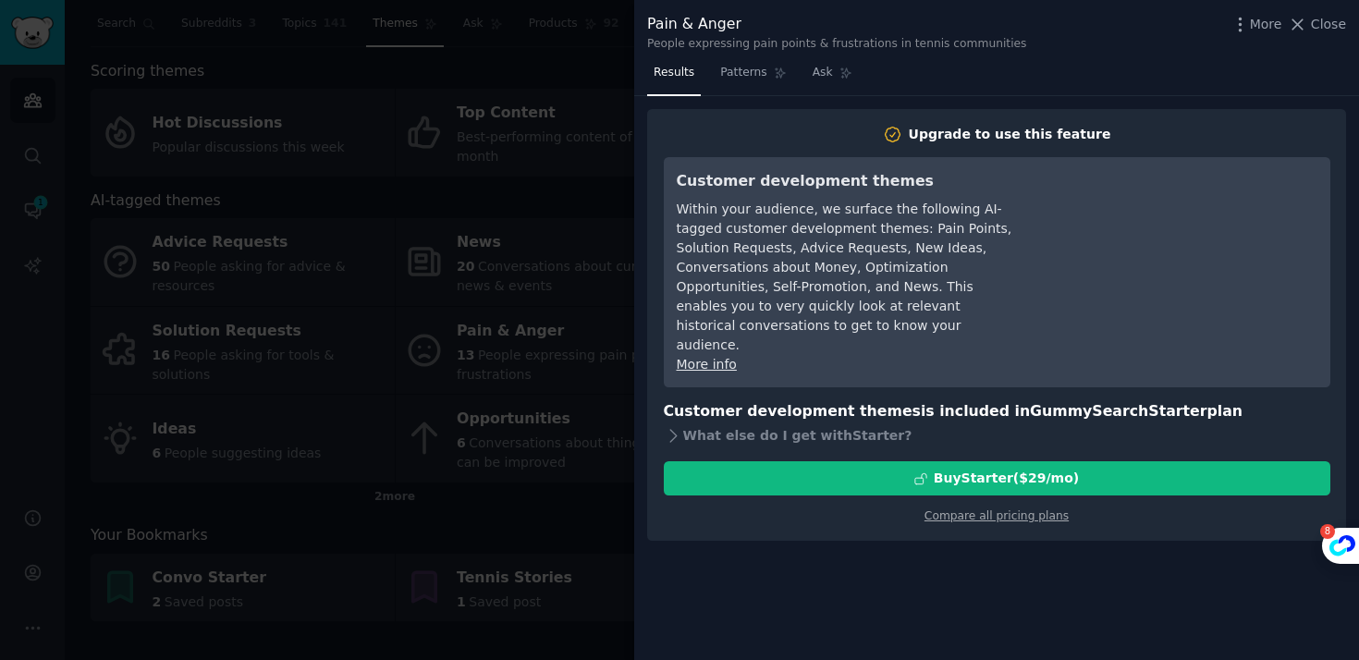
click at [592, 287] on div at bounding box center [679, 330] width 1359 height 660
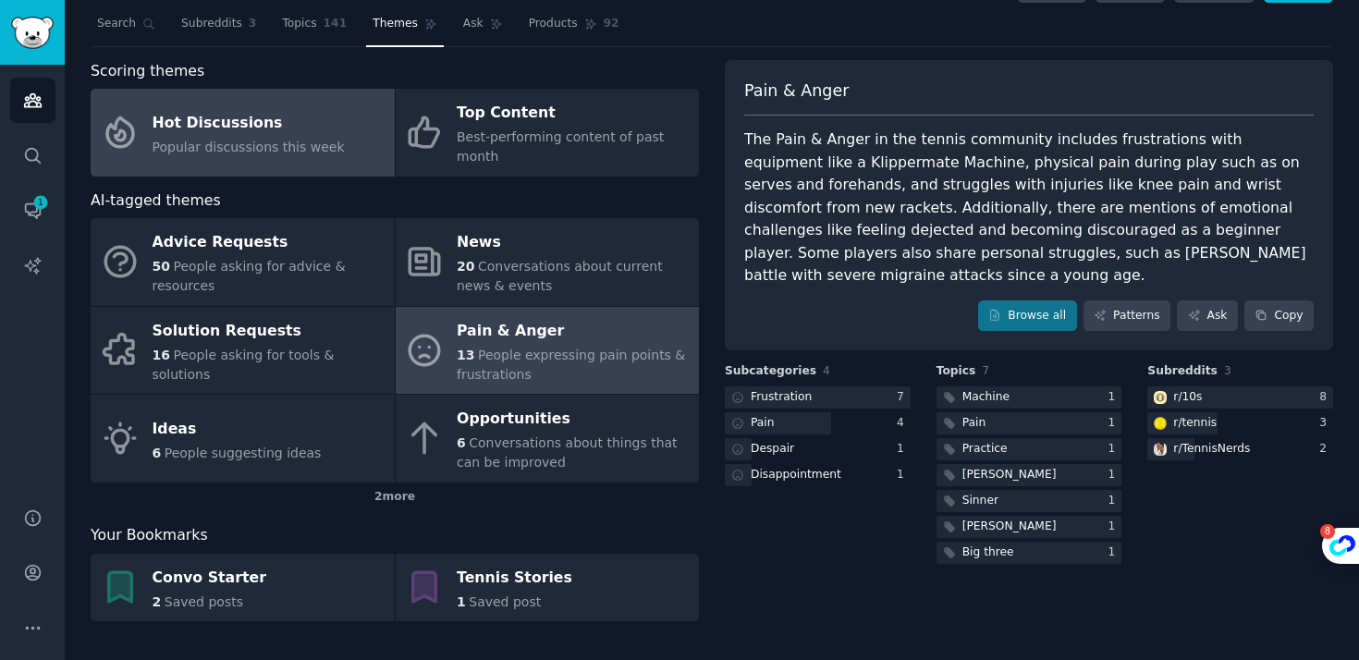
click at [297, 117] on div "Hot Discussions" at bounding box center [249, 123] width 192 height 30
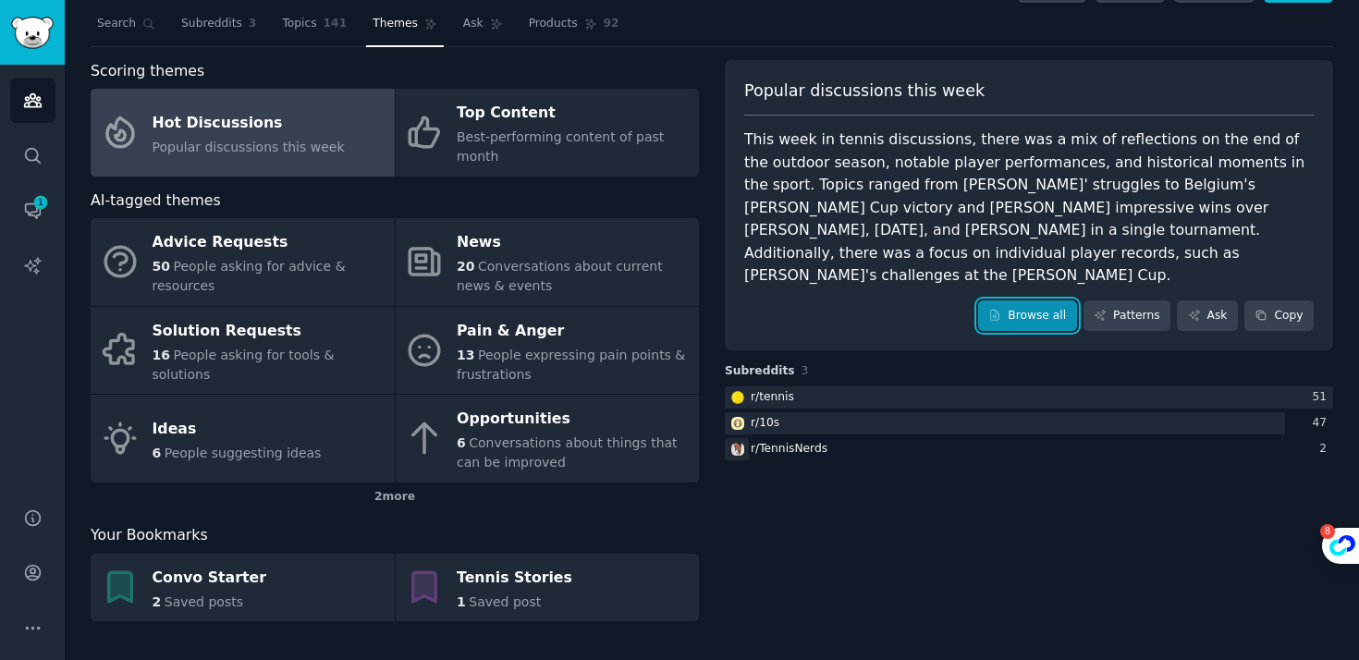
click at [1020, 307] on link "Browse all" at bounding box center [1027, 315] width 99 height 31
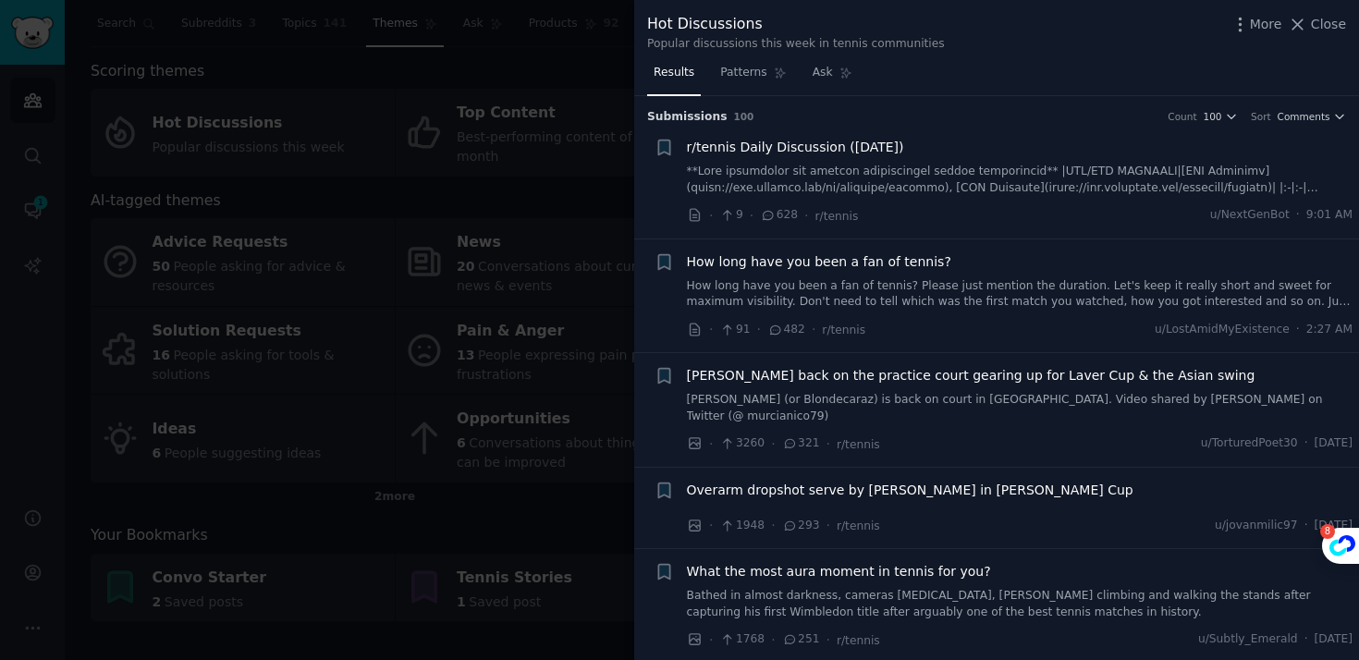
click at [884, 287] on link "How long have you been a fan of tennis? Please just mention the duration. Let's…" at bounding box center [1020, 294] width 666 height 32
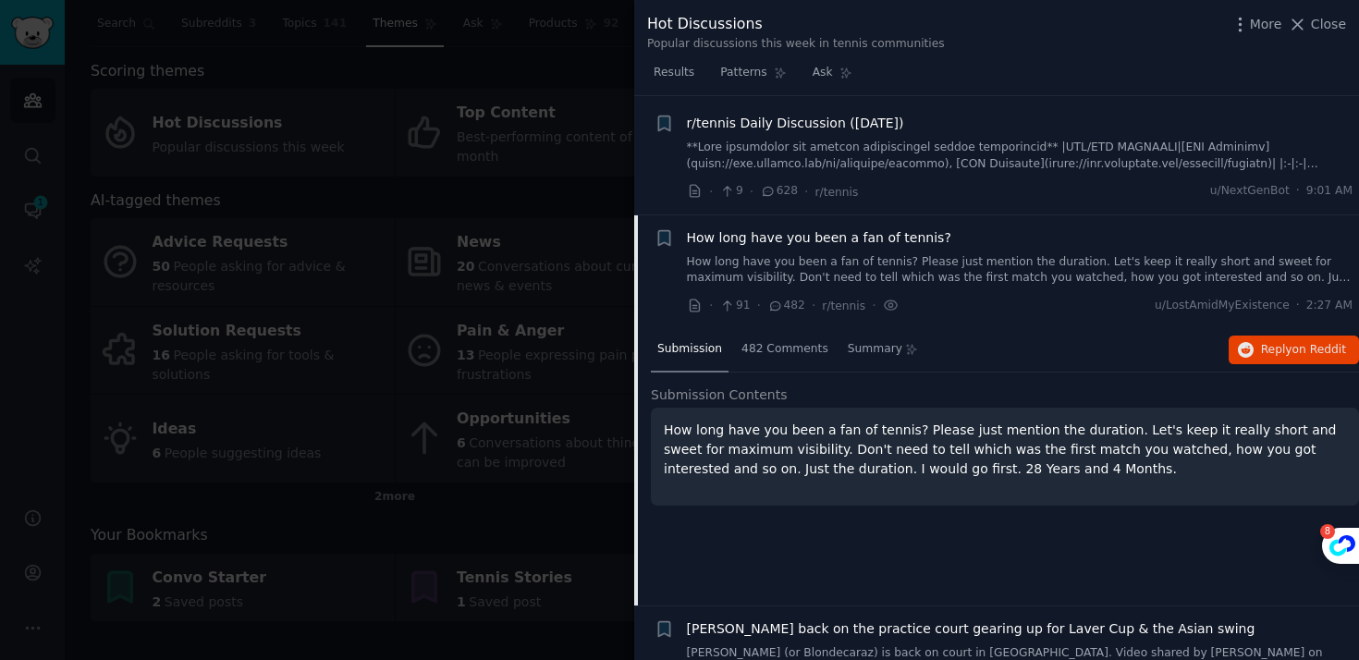
scroll to position [21, 0]
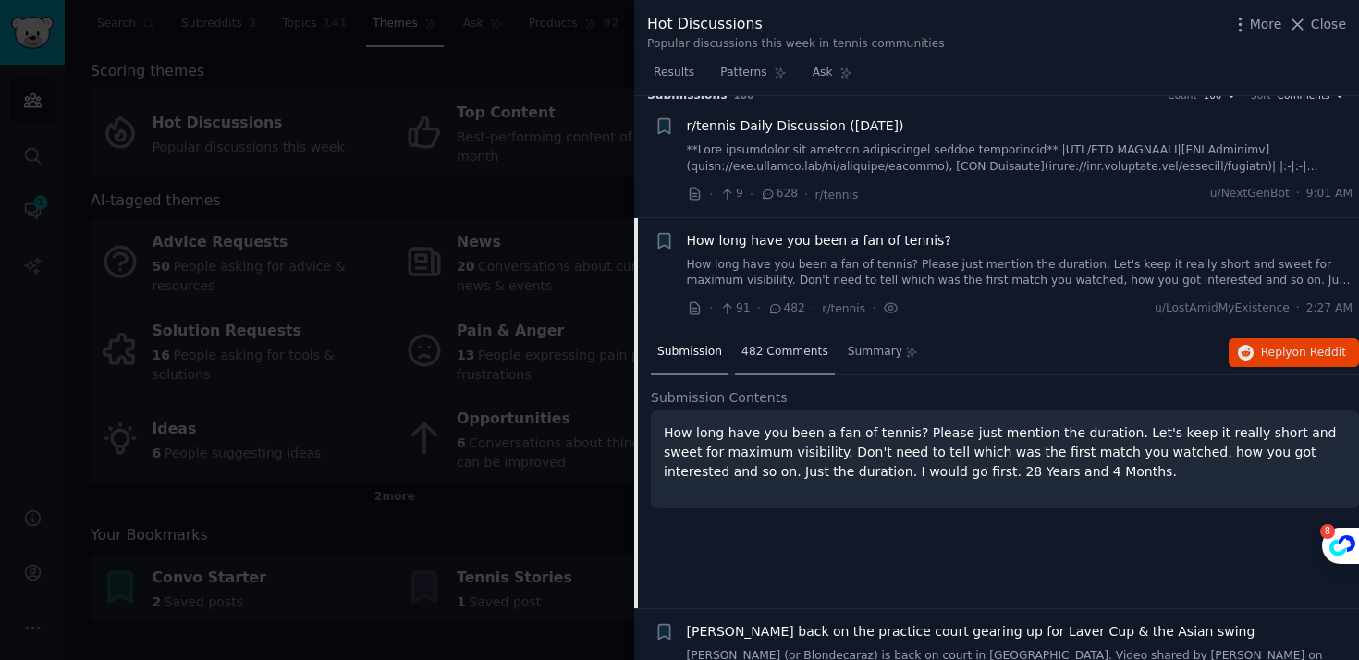
click at [760, 359] on span "482 Comments" at bounding box center [784, 352] width 87 height 17
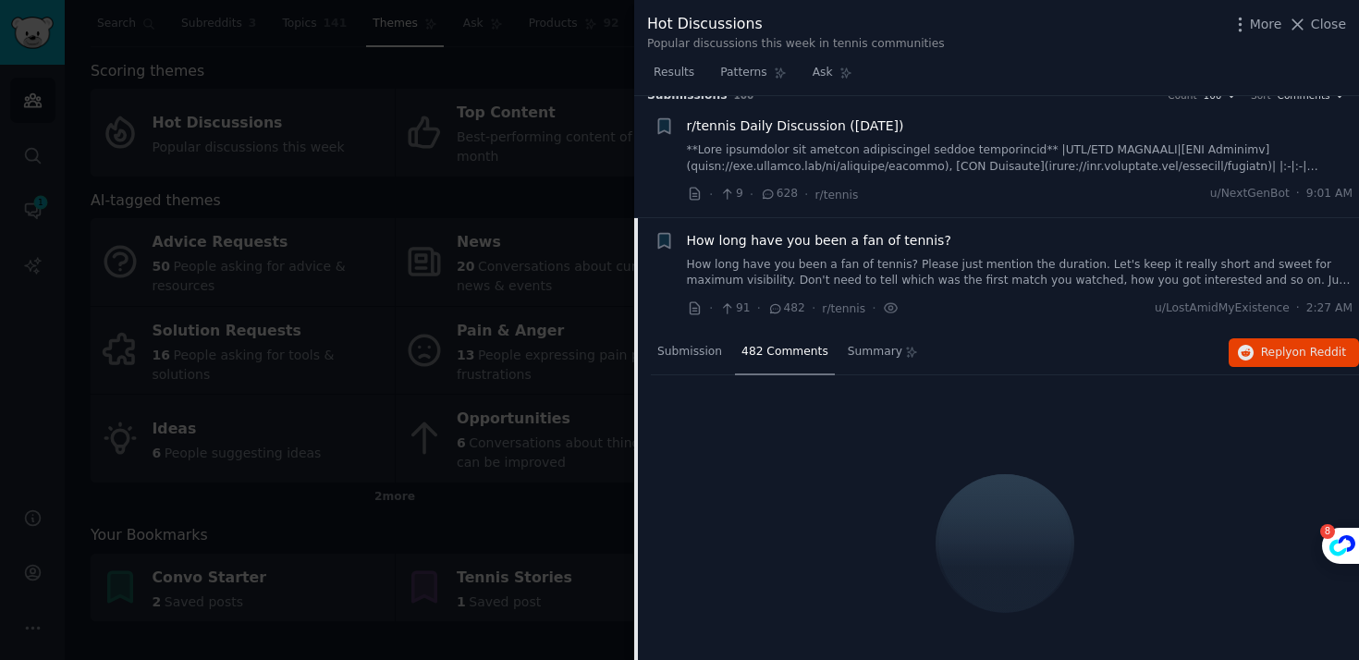
click at [477, 344] on div at bounding box center [679, 330] width 1359 height 660
